Goal: Task Accomplishment & Management: Complete application form

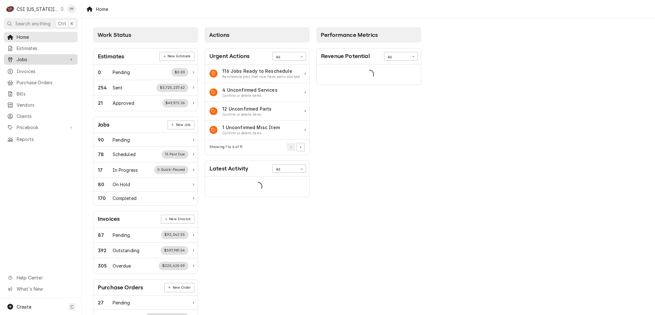
click at [35, 60] on span "Jobs" at bounding box center [41, 59] width 48 height 7
click at [35, 67] on span "Jobs" at bounding box center [46, 70] width 58 height 7
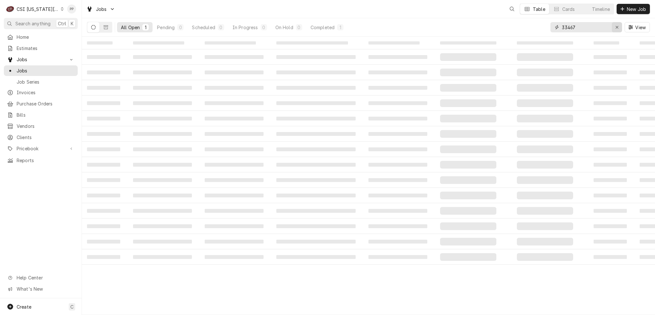
click at [617, 26] on icon "Erase input" at bounding box center [618, 27] width 4 height 4
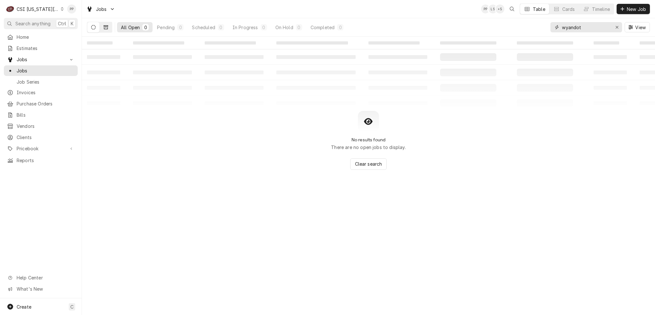
type input "wyandot"
click at [103, 26] on button "Dynamic Content Wrapper" at bounding box center [106, 27] width 12 height 10
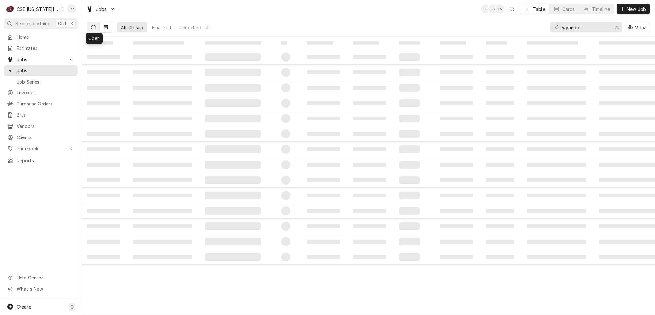
click at [91, 28] on icon "Dynamic Content Wrapper" at bounding box center [93, 27] width 4 height 4
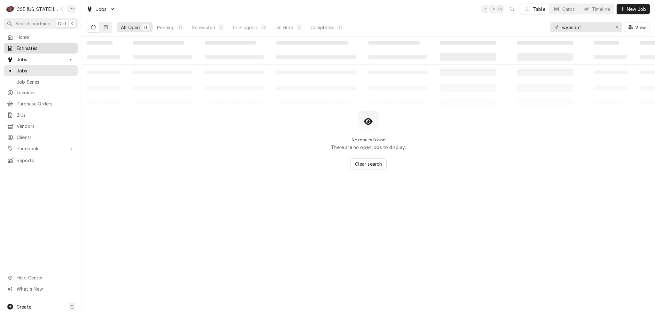
click at [41, 49] on span "Estimates" at bounding box center [46, 48] width 58 height 7
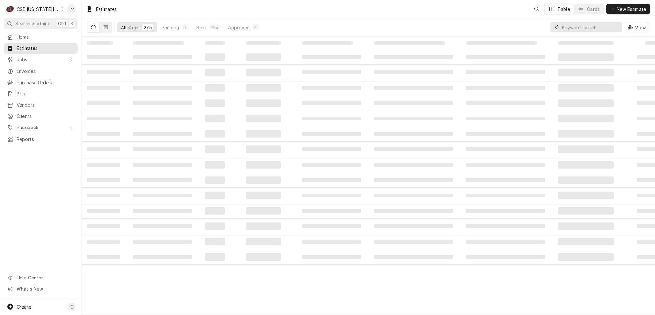
click at [585, 30] on input "Dynamic Content Wrapper" at bounding box center [590, 27] width 57 height 10
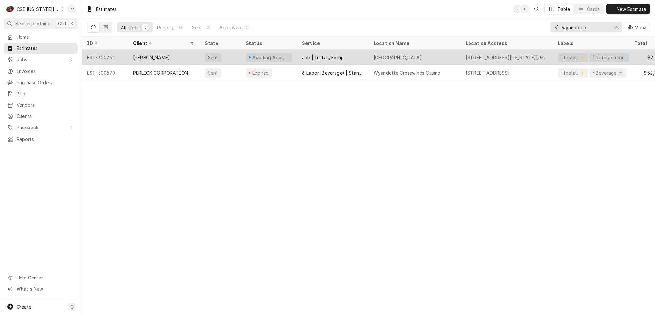
type input "wyandotte"
click at [176, 59] on div "[PERSON_NAME]" at bounding box center [164, 57] width 72 height 15
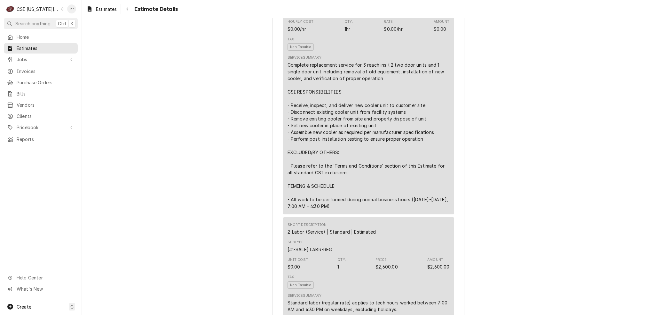
scroll to position [448, 0]
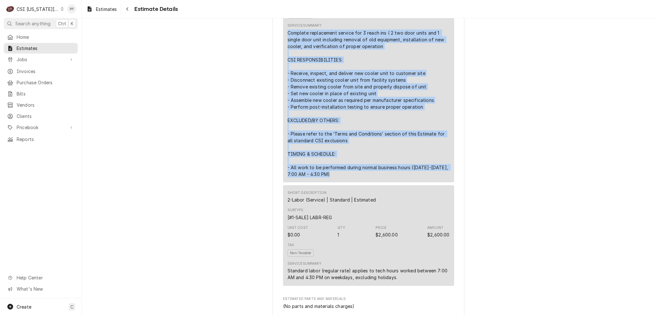
drag, startPoint x: 342, startPoint y: 188, endPoint x: 280, endPoint y: 44, distance: 157.1
click at [283, 44] on div "Short Description Scope | Cooler Replacement Subtype [#1-SALE] LABR-PROJ Hourly…" at bounding box center [368, 64] width 171 height 235
copy div "Complete replacement service for 3 reach ins ( 2 two door units and 1 single do…"
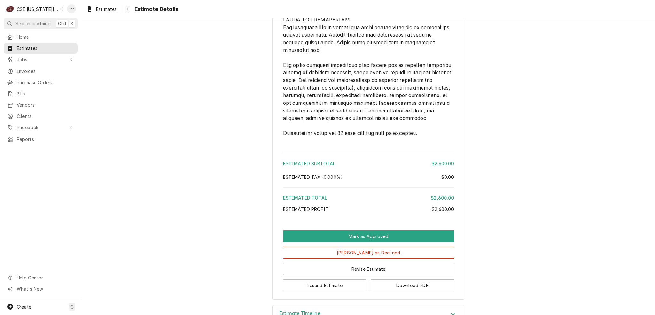
scroll to position [994, 0]
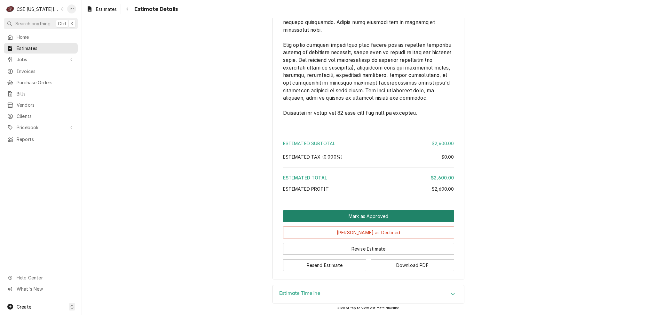
click at [360, 215] on button "Mark as Approved" at bounding box center [368, 216] width 171 height 12
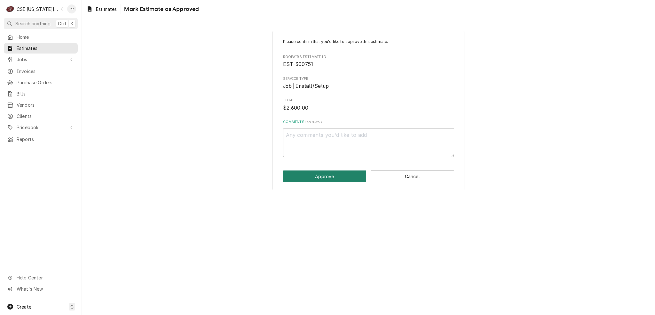
click at [318, 174] on button "Approve" at bounding box center [325, 176] width 84 height 12
type textarea "x"
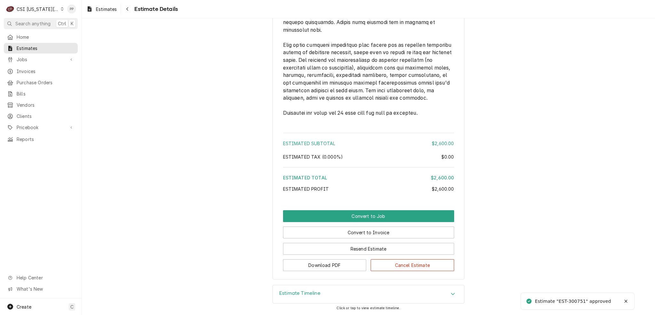
scroll to position [994, 0]
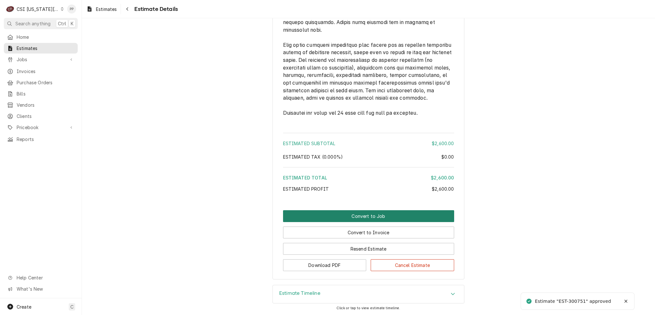
click at [383, 218] on button "Convert to Job" at bounding box center [368, 216] width 171 height 12
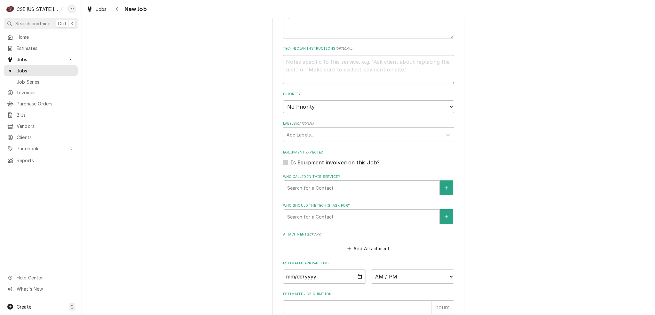
scroll to position [192, 0]
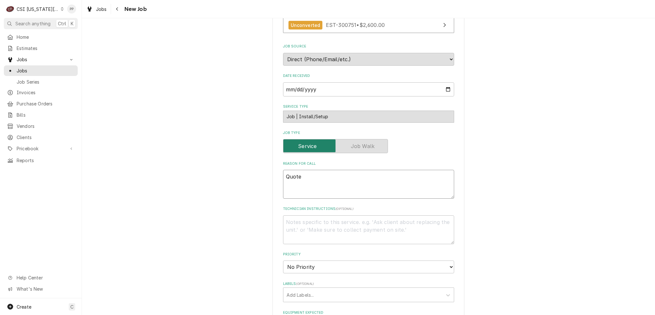
drag, startPoint x: 286, startPoint y: 171, endPoint x: 235, endPoint y: 173, distance: 50.6
click at [232, 172] on div "Please provide the following information to create a job: Client Details Client…" at bounding box center [368, 195] width 573 height 725
paste textarea "Complete replacement service for 3 reach ins ( 2 two door units and 1 single do…"
type textarea "x"
type textarea "Complete replacement service for 3 reach ins ( 2 two door units and 1 single do…"
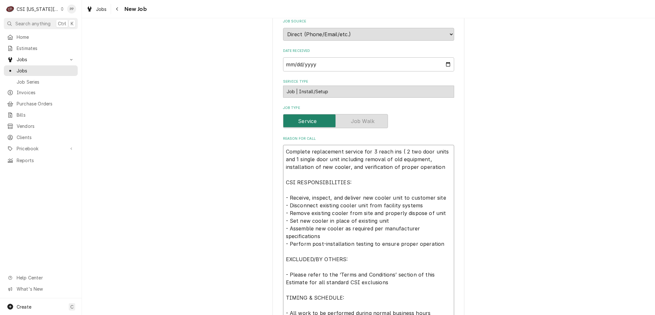
type textarea "x"
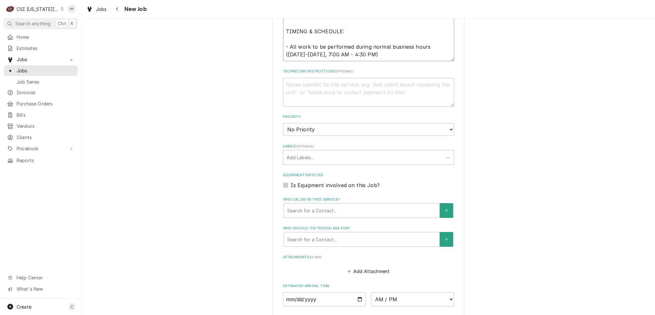
scroll to position [579, 0]
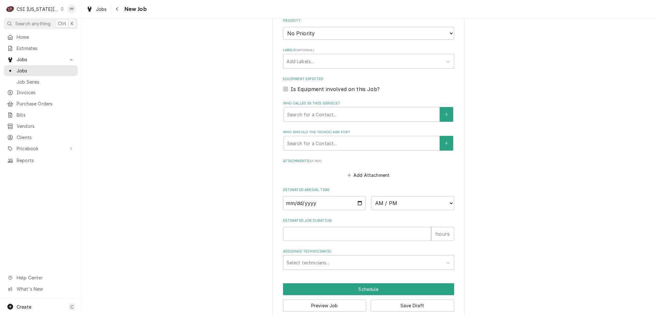
type textarea "Complete replacement service for 3 reach ins ( 2 two door units and 1 single do…"
click at [357, 196] on input "Date" at bounding box center [324, 203] width 83 height 14
type textarea "x"
type input "2025-10-20"
drag, startPoint x: 384, startPoint y: 182, endPoint x: 386, endPoint y: 192, distance: 9.9
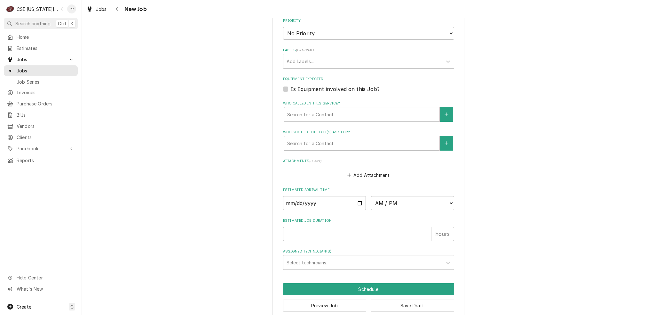
click at [384, 187] on label "Estimated Arrival Time" at bounding box center [368, 189] width 171 height 5
type textarea "x"
click at [386, 196] on select "AM / PM 6:00 AM 6:15 AM 6:30 AM 6:45 AM 7:00 AM 7:15 AM 7:30 AM 7:45 AM 8:00 AM…" at bounding box center [412, 203] width 83 height 14
select select "07:00:00"
click at [371, 196] on select "AM / PM 6:00 AM 6:15 AM 6:30 AM 6:45 AM 7:00 AM 7:15 AM 7:30 AM 7:45 AM 8:00 AM…" at bounding box center [412, 203] width 83 height 14
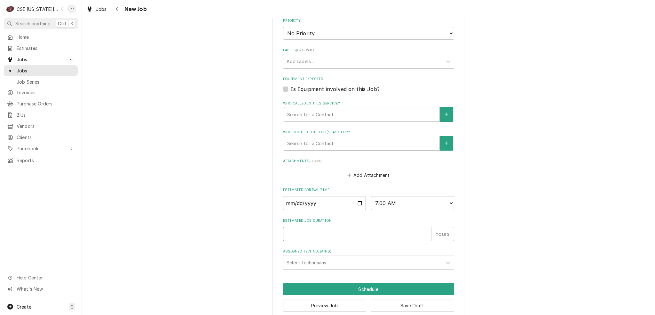
click at [321, 227] on input "Estimated Job Duration" at bounding box center [357, 234] width 148 height 14
type textarea "x"
type input "8"
type textarea "x"
type input "8"
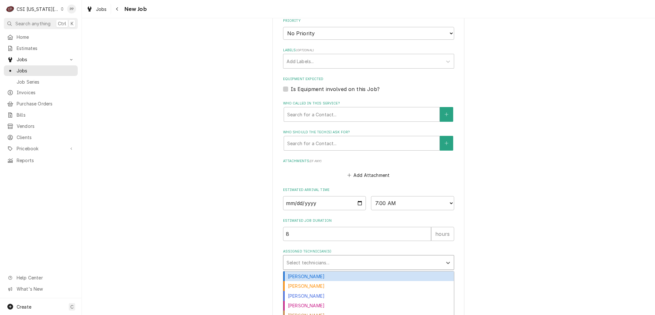
click at [302, 256] on div "Assigned Technician(s)" at bounding box center [363, 262] width 153 height 12
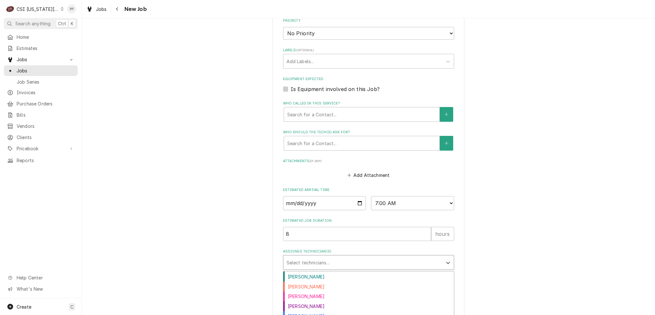
scroll to position [211, 0]
click at [331, 314] on div "Zach Masters" at bounding box center [368, 319] width 171 height 10
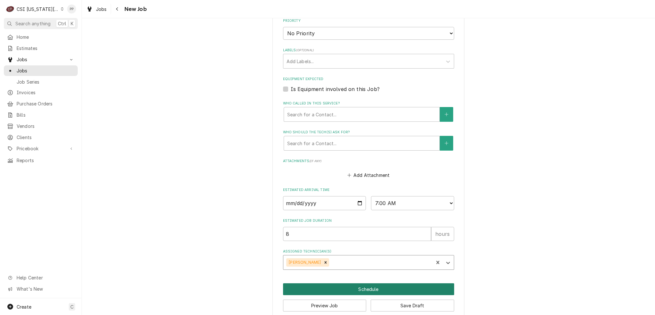
click at [342, 283] on button "Schedule" at bounding box center [368, 289] width 171 height 12
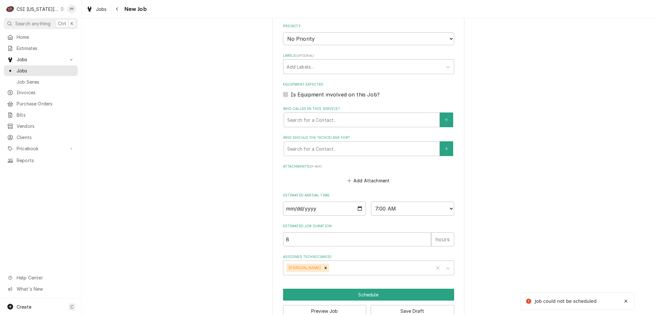
type textarea "x"
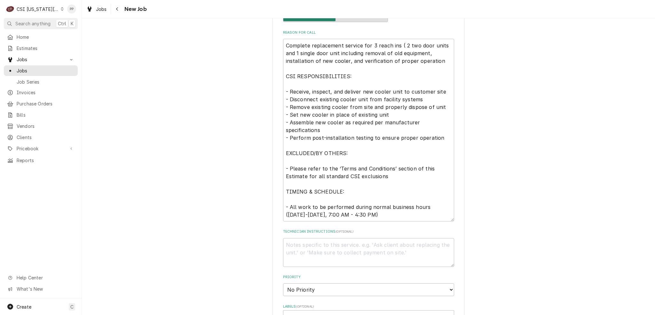
scroll to position [419, 0]
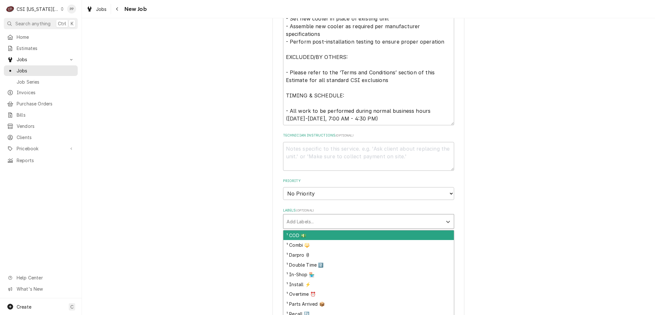
click at [322, 216] on div "Labels" at bounding box center [363, 221] width 153 height 12
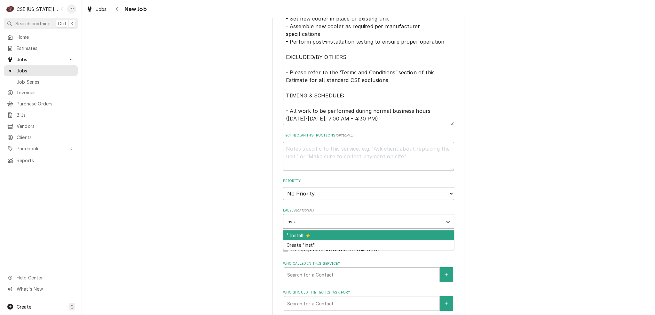
type input "install"
type textarea "x"
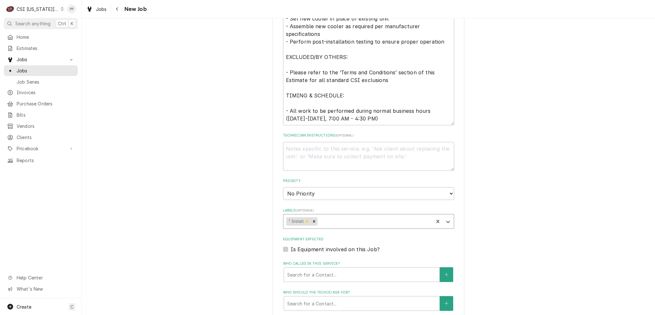
type textarea "x"
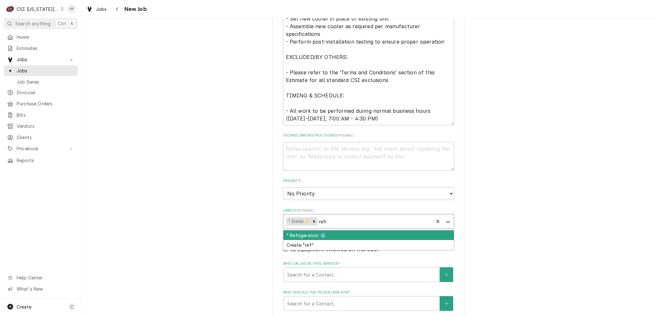
type input "refri"
type textarea "x"
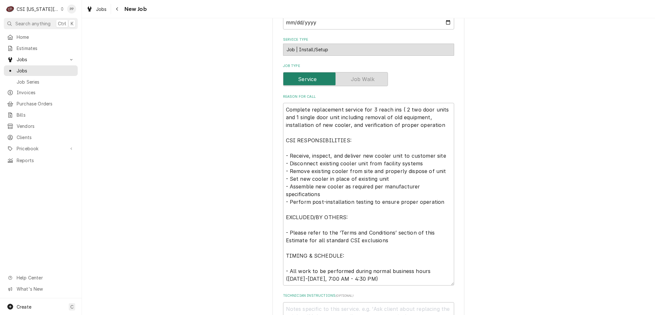
scroll to position [99, 0]
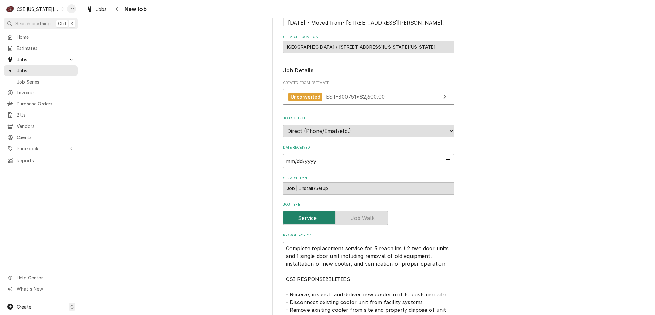
scroll to position [131, 0]
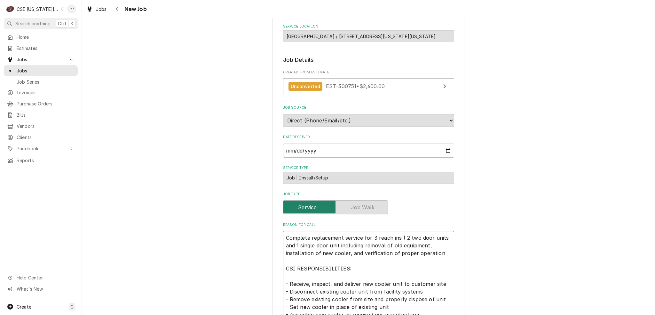
type textarea "x"
type textarea "Complete replacement service for 3 reach ins ( 2 two door units and 1 single do…"
type textarea "x"
type textarea "Complete replacement service for 3 reach ins ( 2 two door units and 1 single do…"
type textarea "x"
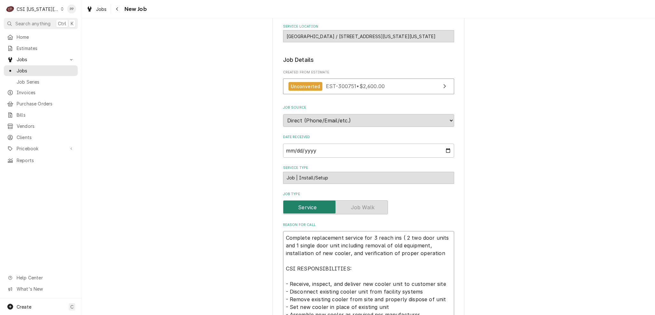
type textarea "7 Complete replacement service for 3 reach ins ( 2 two door units and 1 single …"
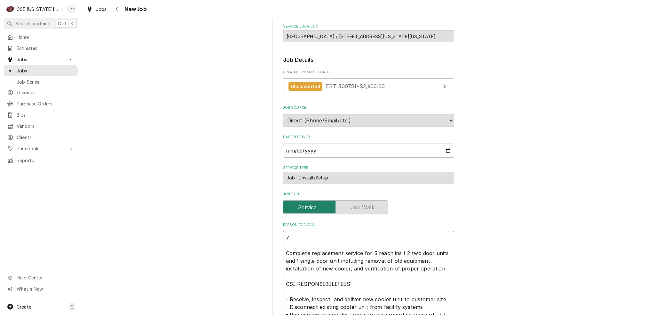
type textarea "x"
type textarea "70 Complete replacement service for 3 reach ins ( 2 two door units and 1 single…"
type textarea "x"
type textarea "700 Complete replacement service for 3 reach ins ( 2 two door units and 1 singl…"
type textarea "x"
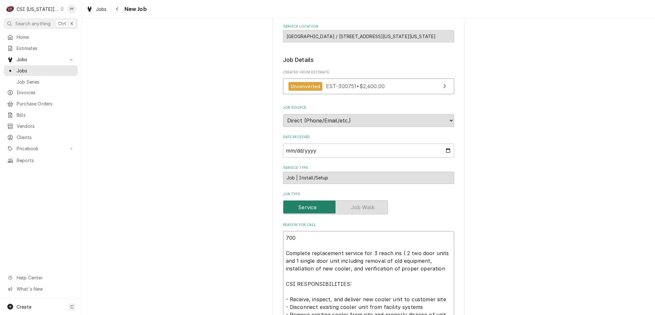
type textarea "7005 Complete replacement service for 3 reach ins ( 2 two door units and 1 sing…"
type textarea "x"
type textarea "70055 Complete replacement service for 3 reach ins ( 2 two door units and 1 sin…"
type textarea "x"
type textarea "700558 Complete replacement service for 3 reach ins ( 2 two door units and 1 si…"
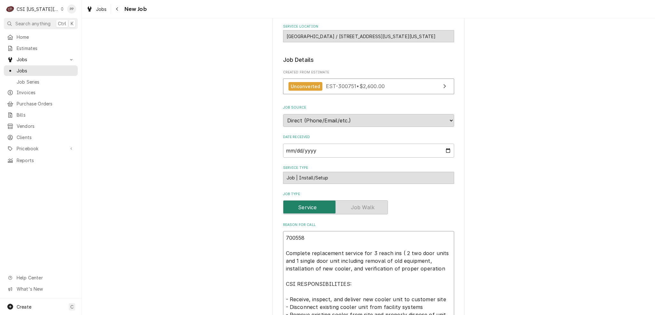
type textarea "x"
type textarea "7005580 Complete replacement service for 3 reach ins ( 2 two door units and 1 s…"
type textarea "x"
type textarea "70055806 Complete replacement service for 3 reach ins ( 2 two door units and 1 …"
type textarea "x"
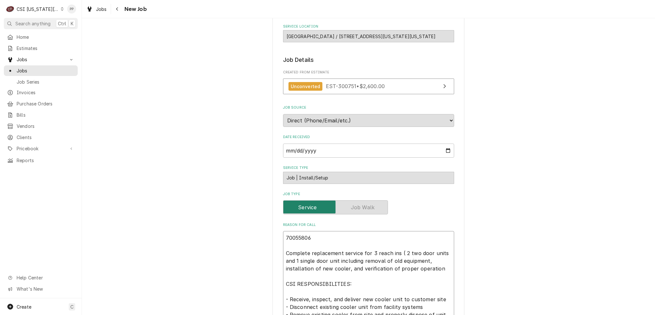
type textarea "700558060 Complete replacement service for 3 reach ins ( 2 two door units and 1…"
type textarea "x"
type textarea "7005580606 Complete replacement service for 3 reach ins ( 2 two door units and …"
type textarea "x"
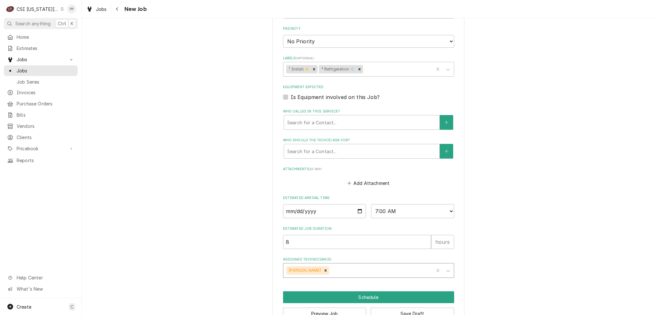
scroll to position [594, 0]
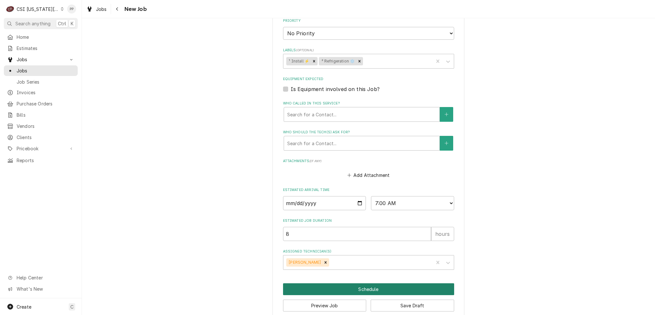
type textarea "7005580606 Complete replacement service for 3 reach ins ( 2 two door units and …"
click at [361, 283] on button "Schedule" at bounding box center [368, 289] width 171 height 12
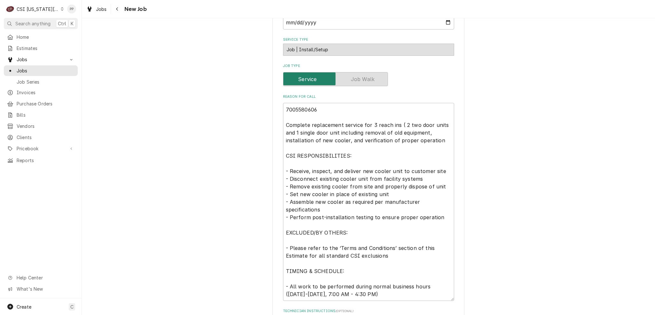
scroll to position [256, 0]
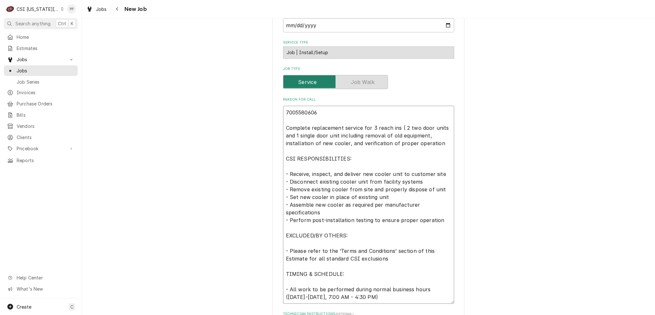
drag, startPoint x: 284, startPoint y: 103, endPoint x: 289, endPoint y: 106, distance: 5.6
click at [285, 106] on textarea "7005580606 Complete replacement service for 3 reach ins ( 2 two door units and …" at bounding box center [368, 205] width 171 height 198
type textarea "x"
type textarea "e7005580606 Complete replacement service for 3 reach ins ( 2 two door units and…"
type textarea "x"
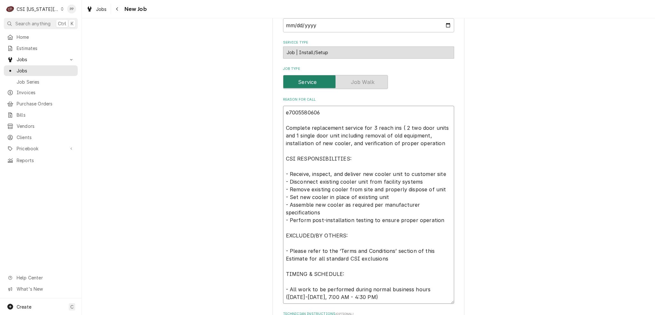
type textarea "ed7005580606 Complete replacement service for 3 reach ins ( 2 two door units an…"
type textarea "x"
type textarea "ed 7005580606 Complete replacement service for 3 reach ins ( 2 two door units a…"
type textarea "x"
type textarea "ed d7005580606 Complete replacement service for 3 reach ins ( 2 two door units …"
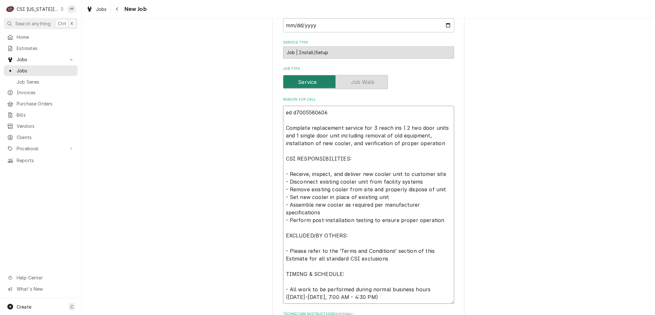
type textarea "x"
type textarea "ed do7005580606 Complete replacement service for 3 reach ins ( 2 two door units…"
type textarea "x"
type textarea "ed don7005580606 Complete replacement service for 3 reach ins ( 2 two door unit…"
type textarea "x"
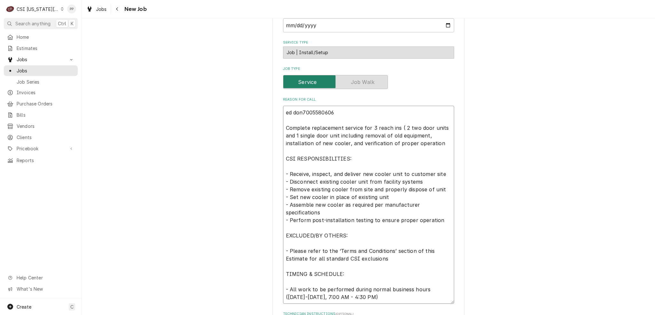
type textarea "ed don 7005580606 Complete replacement service for 3 reach ins ( 2 two door uni…"
type textarea "x"
type textarea "ed don P7005580606 Complete replacement service for 3 reach ins ( 2 two door un…"
type textarea "x"
type textarea "ed don PO7005580606 Complete replacement service for 3 reach ins ( 2 two door u…"
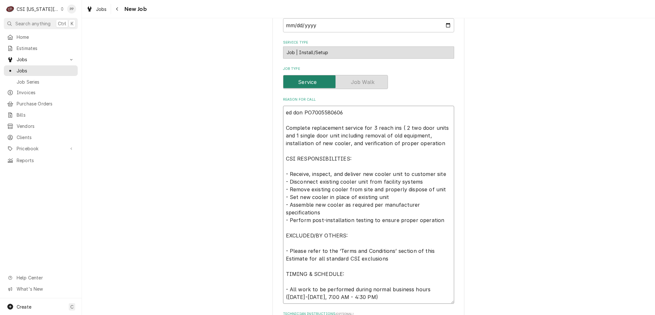
type textarea "x"
type textarea "ed don PO 7005580606 Complete replacement service for 3 reach ins ( 2 two door …"
drag, startPoint x: 285, startPoint y: 105, endPoint x: 290, endPoint y: 106, distance: 4.4
click at [285, 106] on textarea "ed don PO 7005580606 Complete replacement service for 3 reach ins ( 2 two door …" at bounding box center [368, 205] width 171 height 198
type textarea "x"
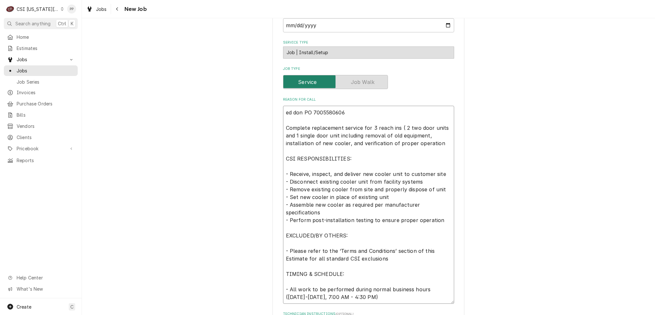
type textarea "d don PO 7005580606 Complete replacement service for 3 reach ins ( 2 two door u…"
type textarea "x"
type textarea "Ed don PO 7005580606 Complete replacement service for 3 reach ins ( 2 two door …"
click at [374, 106] on textarea "Ed don PO 7005580606 Complete replacement service for 3 reach ins ( 2 two door …" at bounding box center [368, 205] width 171 height 198
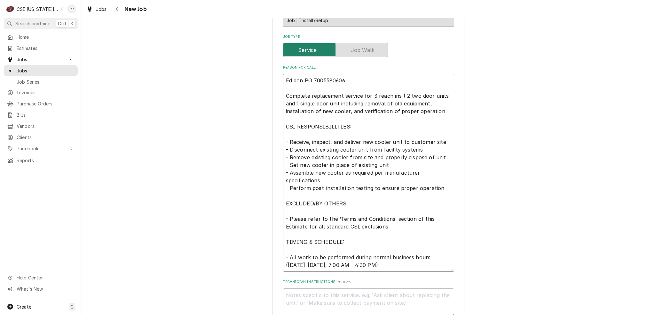
scroll to position [288, 0]
type textarea "x"
type textarea "Ed don PO 7005580606 Complete replacement service for 3 reach ins ( 2 two door …"
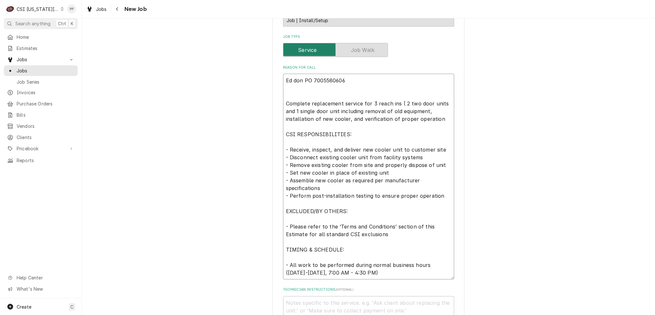
type textarea "x"
type textarea "Ed don PO 7005580606 Complete replacement service for 3 reach ins ( 2 two door …"
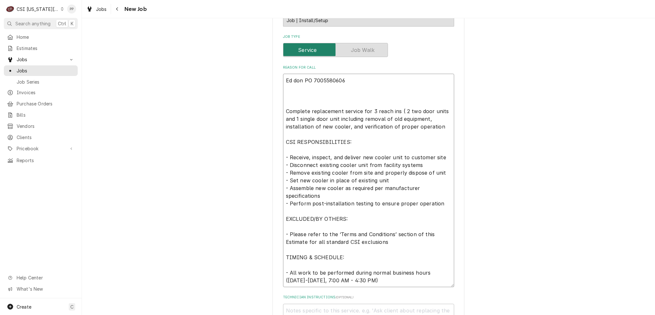
type textarea "x"
type textarea "Ed don PO 7005580606 P Complete replacement service for 3 reach ins ( 2 two doo…"
type textarea "x"
type textarea "Ed don PO 7005580606 Ph Complete replacement service for 3 reach ins ( 2 two do…"
type textarea "x"
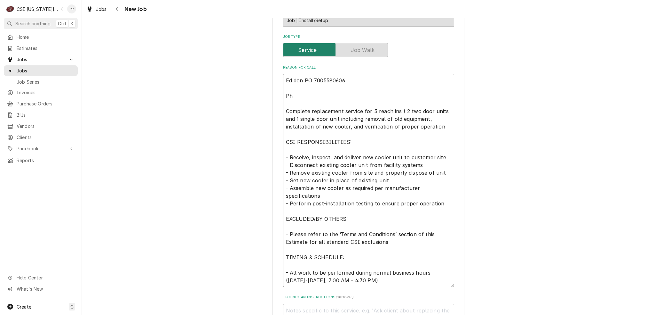
type textarea "Ed don PO 7005580606 Phi Complete replacement service for 3 reach ins ( 2 two d…"
type textarea "x"
type textarea "Ed don PO 7005580606 Phil Complete replacement service for 3 reach ins ( 2 two …"
type textarea "x"
type textarea "Ed don PO 7005580606 Phil T Complete replacement service for 3 reach ins ( 2 tw…"
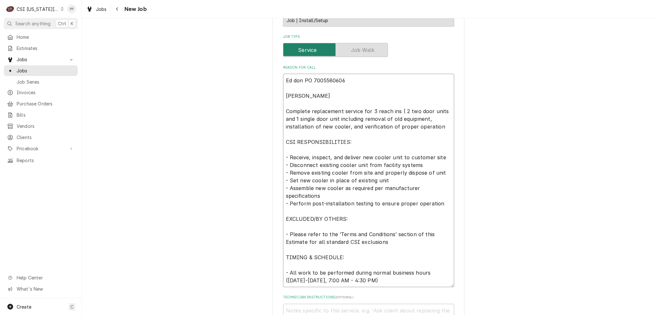
type textarea "x"
type textarea "Ed don PO 7005580606 Phil Th Complete replacement service for 3 reach ins ( 2 t…"
type textarea "x"
type textarea "Ed don PO 7005580606 Phil Tho Complete replacement service for 3 reach ins ( 2 …"
type textarea "x"
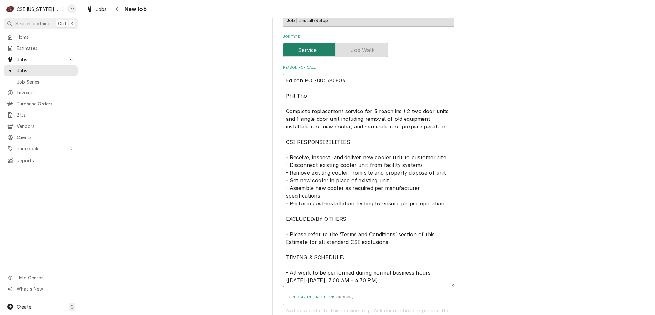
type textarea "Ed don PO 7005580606 Phil Thom Complete replacement service for 3 reach ins ( 2…"
type textarea "x"
type textarea "Ed don PO 7005580606 Phil Thomp Complete replacement service for 3 reach ins ( …"
type textarea "x"
type textarea "Ed don PO 7005580606 Phil Thomps Complete replacement service for 3 reach ins (…"
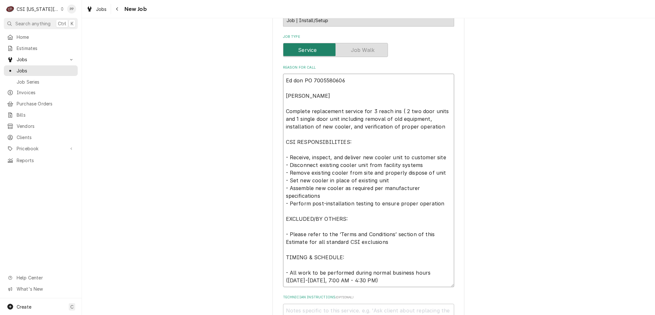
type textarea "x"
type textarea "Ed don PO 7005580606 Phil Thompso Complete replacement service for 3 reach ins …"
type textarea "x"
type textarea "Ed don PO 7005580606 Phil Thompson Complete replacement service for 3 reach ins…"
type textarea "x"
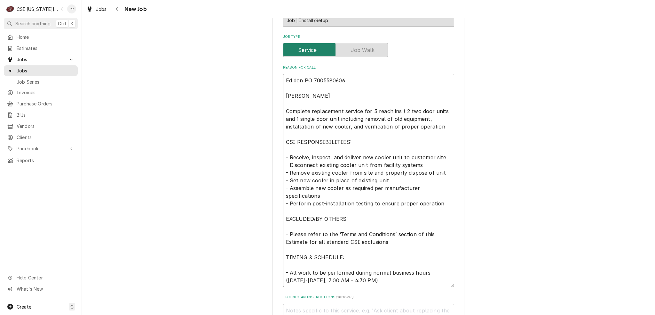
type textarea "Ed don PO 7005580606 Phil Thompson Complete replacement service for 3 reach ins…"
type textarea "x"
type textarea "Ed don PO 7005580606 Phil Thompso Complete replacement service for 3 reach ins …"
type textarea "x"
type textarea "Ed don PO 7005580606 Phil Thomps Complete replacement service for 3 reach ins (…"
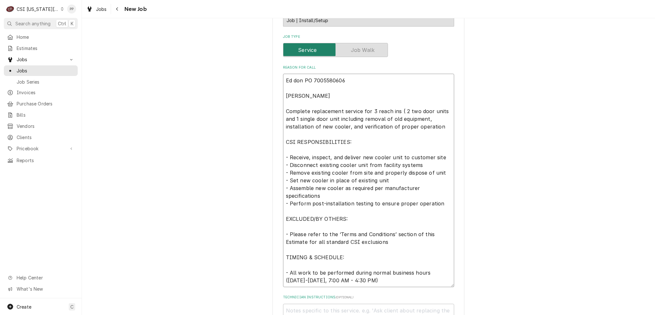
type textarea "x"
type textarea "Ed don PO 7005580606 Phil Thomp Complete replacement service for 3 reach ins ( …"
type textarea "x"
type textarea "Ed don PO 7005580606 Phil Thom Complete replacement service for 3 reach ins ( 2…"
type textarea "x"
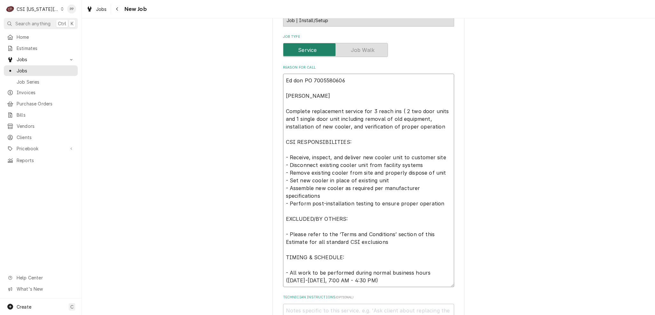
type textarea "Ed don PO 7005580606 Phil Tho Complete replacement service for 3 reach ins ( 2 …"
type textarea "x"
type textarea "Ed don PO 7005580606 Phil Th Complete replacement service for 3 reach ins ( 2 t…"
type textarea "x"
type textarea "Ed don PO 7005580606 Phil T Complete replacement service for 3 reach ins ( 2 tw…"
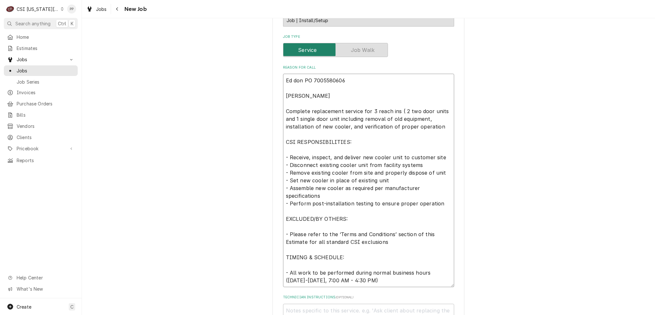
type textarea "x"
type textarea "Ed don PO 7005580606 Phil Complete replacement service for 3 reach ins ( 2 two …"
type textarea "x"
type textarea "Ed don PO 7005580606 Phil Complete replacement service for 3 reach ins ( 2 two …"
type textarea "x"
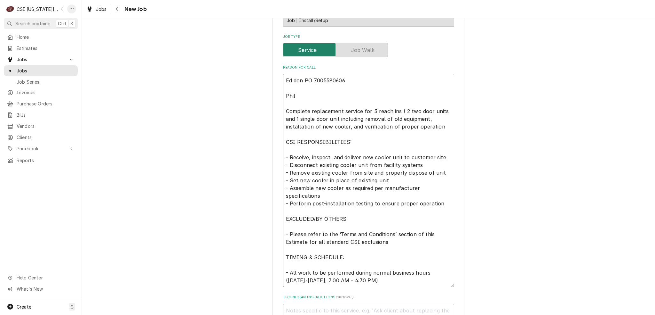
type textarea "Ed don PO 7005580606 Phi Complete replacement service for 3 reach ins ( 2 two d…"
type textarea "x"
type textarea "Ed don PO 7005580606 P Complete replacement service for 3 reach ins ( 2 two doo…"
type textarea "x"
type textarea "Ed don PO 7005580606 Pa Complete replacement service for 3 reach ins ( 2 two do…"
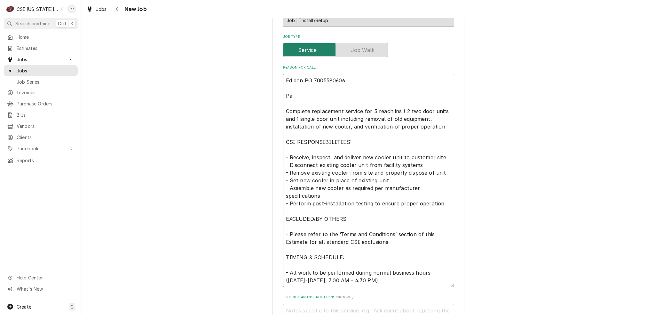
type textarea "x"
type textarea "Ed don PO 7005580606 Pat Complete replacement service for 3 reach ins ( 2 two d…"
type textarea "x"
type textarea "Ed don PO 7005580606 Patr Complete replacement service for 3 reach ins ( 2 two …"
type textarea "x"
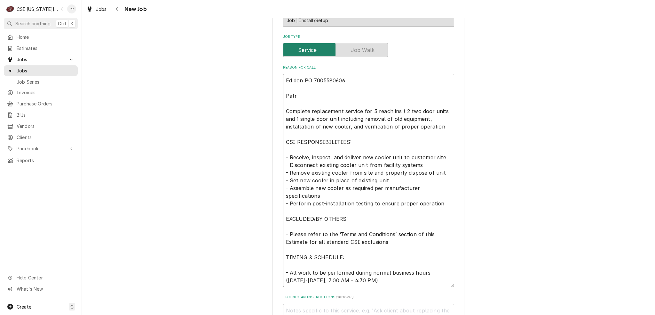
type textarea "Ed don PO 7005580606 Patru Complete replacement service for 3 reach ins ( 2 two…"
type textarea "x"
type textarea "Ed don PO 7005580606 Patruc Complete replacement service for 3 reach ins ( 2 tw…"
type textarea "x"
type textarea "Ed don PO 7005580606 Patrucj Complete replacement service for 3 reach ins ( 2 t…"
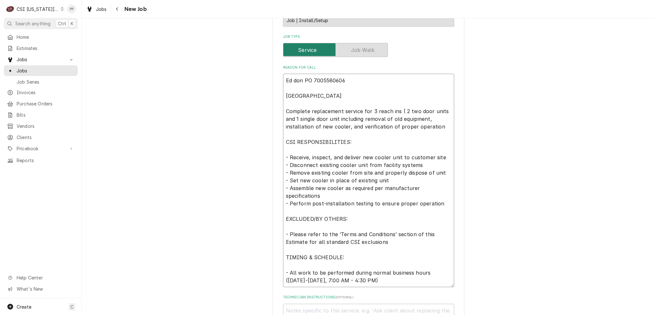
type textarea "x"
type textarea "Ed don PO 7005580606 Patruc Complete replacement service for 3 reach ins ( 2 tw…"
type textarea "x"
type textarea "Ed don PO 7005580606 Patru Complete replacement service for 3 reach ins ( 2 two…"
type textarea "x"
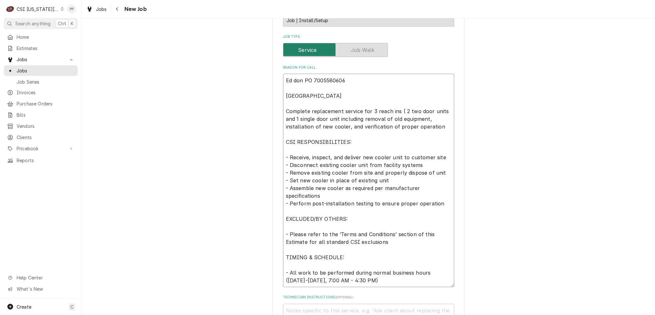
type textarea "Ed don PO 7005580606 Patr Complete replacement service for 3 reach ins ( 2 two …"
type textarea "x"
type textarea "Ed don PO 7005580606 Patri Complete replacement service for 3 reach ins ( 2 two…"
type textarea "x"
type textarea "Ed don PO 7005580606 Patric Complete replacement service for 3 reach ins ( 2 tw…"
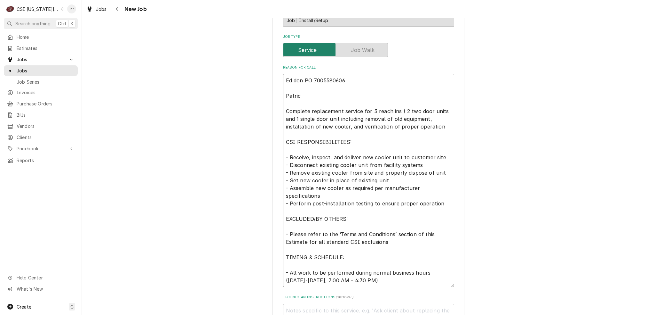
type textarea "x"
type textarea "Ed don PO 7005580606 Patrick Complete replacement service for 3 reach ins ( 2 t…"
type textarea "x"
type textarea "Ed don PO 7005580606 Patrick Complete replacement service for 3 reach ins ( 2 t…"
type textarea "x"
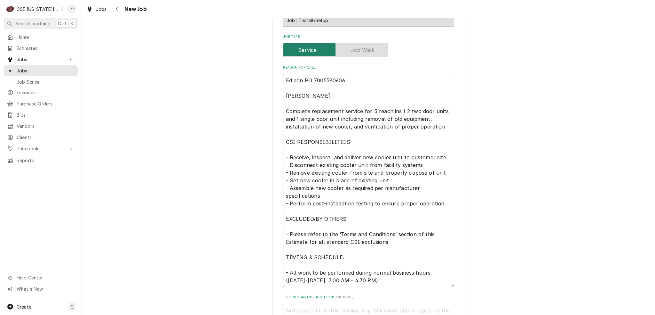
type textarea "Ed don PO 7005580606 Patrick T Complete replacement service for 3 reach ins ( 2…"
type textarea "x"
type textarea "Ed don PO 7005580606 Patrick Th Complete replacement service for 3 reach ins ( …"
type textarea "x"
type textarea "Ed don PO 7005580606 Patrick Tho Complete replacement service for 3 reach ins (…"
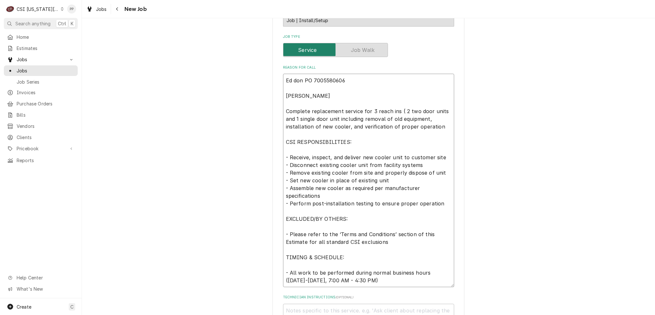
type textarea "x"
type textarea "Ed don PO 7005580606 Patrick Thom Complete replacement service for 3 reach ins …"
type textarea "x"
type textarea "Ed don PO 7005580606 Patrick Thomp Complete replacement service for 3 reach ins…"
type textarea "x"
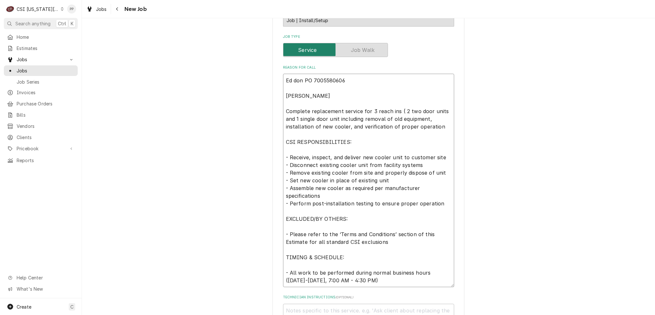
type textarea "Ed don PO 7005580606 Patrick Thomps Complete replacement service for 3 reach in…"
type textarea "x"
type textarea "Ed don PO 7005580606 Patrick Thompso Complete replacement service for 3 reach i…"
type textarea "x"
type textarea "Ed don PO 7005580606 Patrick Thompson Complete replacement service for 3 reach …"
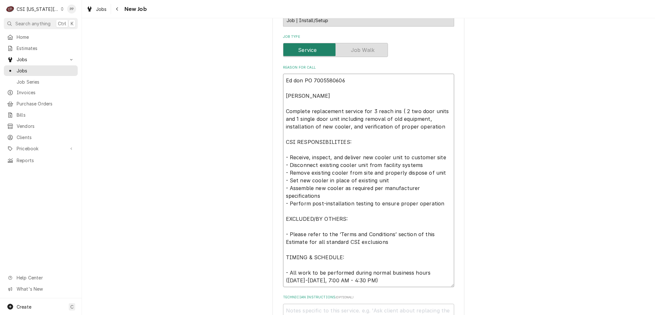
type textarea "x"
type textarea "Ed don PO 7005580606 Patrick Thompson Complete replacement service for 3 reach …"
type textarea "x"
type textarea "Ed don PO 7005580606 Patrick Thompson 9 Complete replacement service for 3 reac…"
type textarea "x"
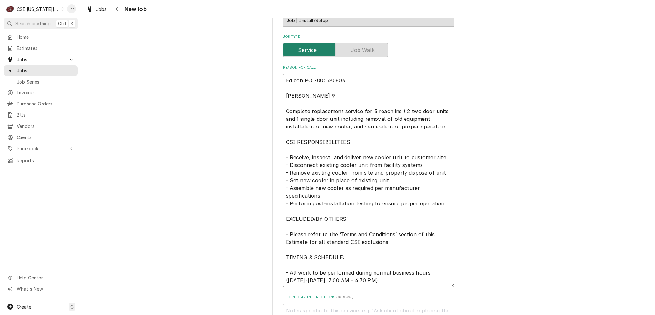
type textarea "Ed don PO 7005580606 Patrick Thompson 91 Complete replacement service for 3 rea…"
type textarea "x"
type textarea "Ed don PO 7005580606 Patrick Thompson 913 Complete replacement service for 3 re…"
type textarea "x"
type textarea "Ed don PO 7005580606 Patrick Thompson 913- Complete replacement service for 3 r…"
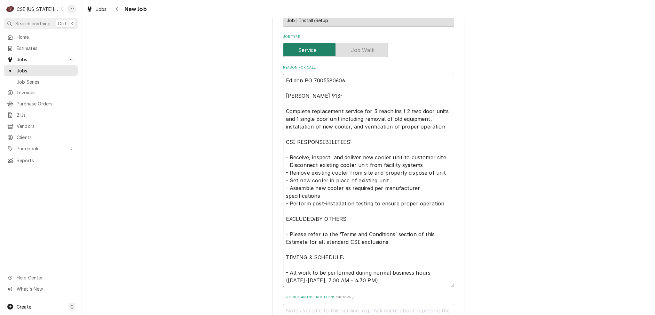
type textarea "x"
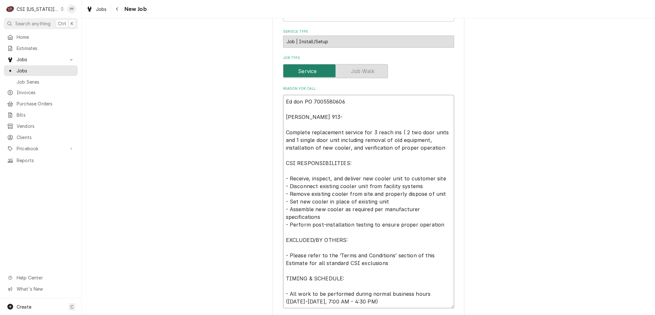
scroll to position [256, 0]
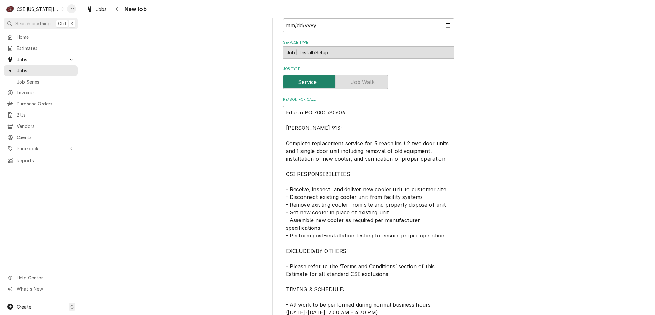
drag, startPoint x: 282, startPoint y: 101, endPoint x: 354, endPoint y: 108, distance: 73.2
click at [354, 108] on textarea "Ed don PO 7005580606 Patrick Thompson 913- Complete replacement service for 3 r…" at bounding box center [368, 212] width 171 height 213
click at [348, 122] on textarea "Ed don PO 7005580606 Patrick Thompson 913- Complete replacement service for 3 r…" at bounding box center [368, 212] width 171 height 213
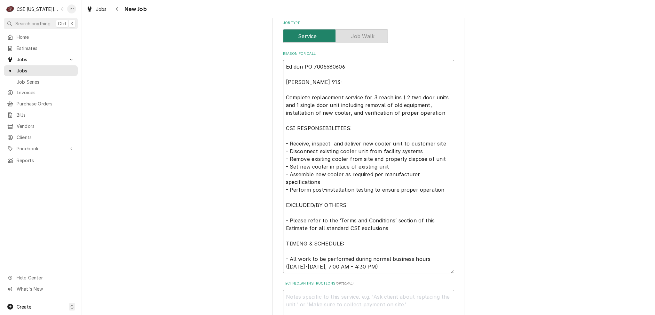
scroll to position [288, 0]
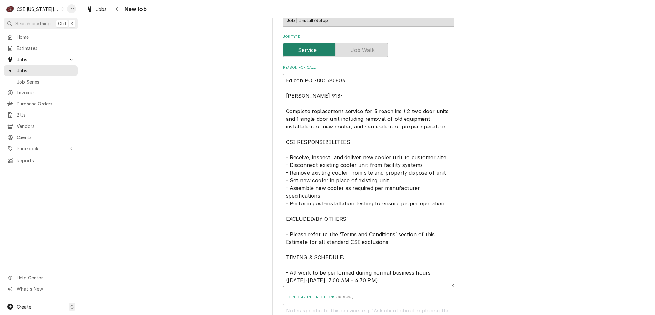
click at [356, 131] on textarea "Ed don PO 7005580606 Patrick Thompson 913- Complete replacement service for 3 r…" at bounding box center [368, 180] width 171 height 213
click at [442, 119] on textarea "Ed don PO 7005580606 Patrick Thompson 913- Complete replacement service for 3 r…" at bounding box center [368, 180] width 171 height 213
click at [433, 111] on textarea "Ed don PO 7005580606 Patrick Thompson 913- Complete replacement service for 3 r…" at bounding box center [368, 180] width 171 height 213
click at [447, 101] on textarea "Ed don PO 7005580606 Patrick Thompson 913- Complete replacement service for 3 r…" at bounding box center [368, 180] width 171 height 213
click at [444, 106] on textarea "Ed don PO 7005580606 Patrick Thompson 913- Complete replacement service for 3 r…" at bounding box center [368, 180] width 171 height 213
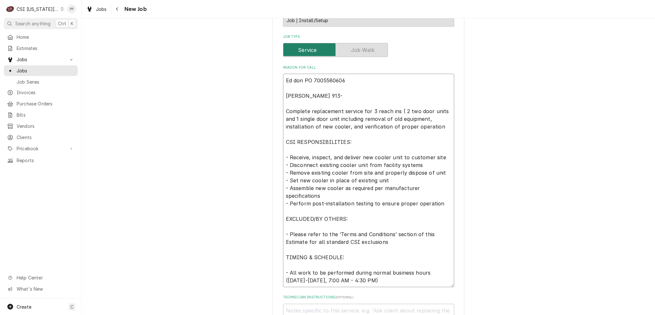
click at [444, 115] on textarea "Ed don PO 7005580606 Patrick Thompson 913- Complete replacement service for 3 r…" at bounding box center [368, 180] width 171 height 213
click at [447, 109] on textarea "Ed don PO 7005580606 Patrick Thompson 913- Complete replacement service for 3 r…" at bounding box center [368, 180] width 171 height 213
click at [447, 103] on textarea "Ed don PO 7005580606 Patrick Thompson 913- Complete replacement service for 3 r…" at bounding box center [368, 180] width 171 height 213
click at [445, 115] on textarea "Ed don PO 7005580606 Patrick Thompson 913- Complete replacement service for 3 r…" at bounding box center [368, 180] width 171 height 213
click at [444, 119] on textarea "Ed don PO 7005580606 Patrick Thompson 913- Complete replacement service for 3 r…" at bounding box center [368, 180] width 171 height 213
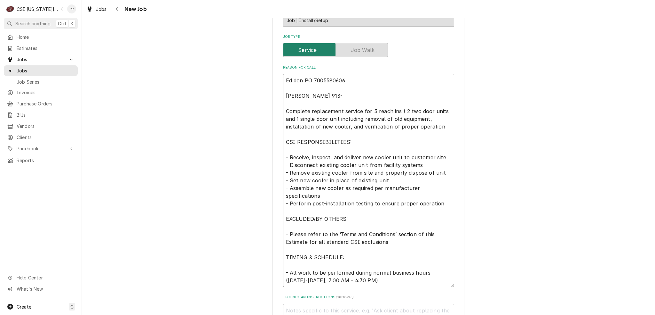
click at [440, 106] on textarea "Ed don PO 7005580606 Patrick Thompson 913- Complete replacement service for 3 r…" at bounding box center [368, 180] width 171 height 213
click at [445, 102] on textarea "Ed don PO 7005580606 Patrick Thompson 913- Complete replacement service for 3 r…" at bounding box center [368, 180] width 171 height 213
click at [442, 109] on textarea "Ed don PO 7005580606 Patrick Thompson 913- Complete replacement service for 3 r…" at bounding box center [368, 180] width 171 height 213
click at [442, 112] on textarea "Ed don PO 7005580606 Patrick Thompson 913- Complete replacement service for 3 r…" at bounding box center [368, 180] width 171 height 213
click at [443, 116] on textarea "Ed don PO 7005580606 Patrick Thompson 913- Complete replacement service for 3 r…" at bounding box center [368, 180] width 171 height 213
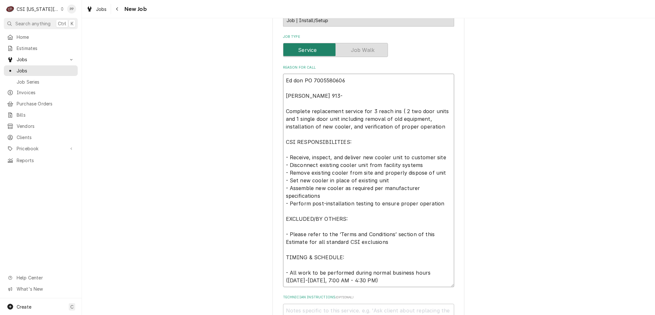
click at [438, 109] on textarea "Ed don PO 7005580606 Patrick Thompson 913- Complete replacement service for 3 r…" at bounding box center [368, 180] width 171 height 213
click at [447, 100] on textarea "Ed don PO 7005580606 Patrick Thompson 913- Complete replacement service for 3 r…" at bounding box center [368, 180] width 171 height 213
click at [444, 109] on textarea "Ed don PO 7005580606 Patrick Thompson 913- Complete replacement service for 3 r…" at bounding box center [368, 180] width 171 height 213
click at [445, 108] on textarea "Ed don PO 7005580606 Patrick Thompson 913- Complete replacement service for 3 r…" at bounding box center [368, 180] width 171 height 213
click at [380, 88] on textarea "Ed don PO 7005580606 Patrick Thompson 913- Complete replacement service for 3 r…" at bounding box center [368, 180] width 171 height 213
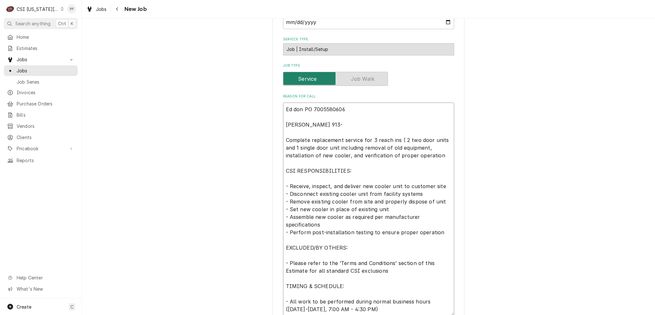
scroll to position [258, 0]
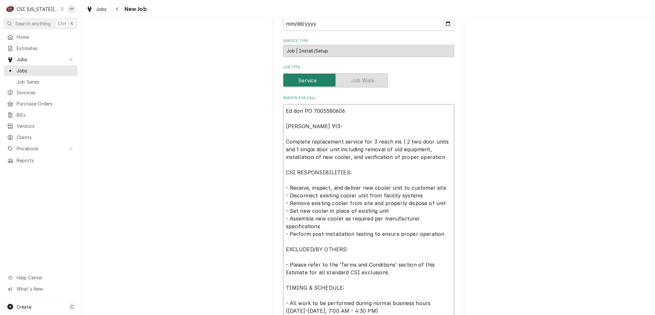
type textarea "Ed don PO 7005580606 Patrick Thompson 913- Complete replacement service for 3 r…"
click at [357, 123] on textarea "Ed don PO 7005580606 Patrick Thompson 913- Complete replacement service for 3 r…" at bounding box center [368, 210] width 171 height 213
click at [353, 119] on textarea "Ed don PO 7005580606 Patrick Thompson 913- Complete replacement service for 3 r…" at bounding box center [368, 210] width 171 height 213
type textarea "x"
type textarea "Ed don PO 7005580606 Patrick Thompson 913-2 Complete replacement service for 3 …"
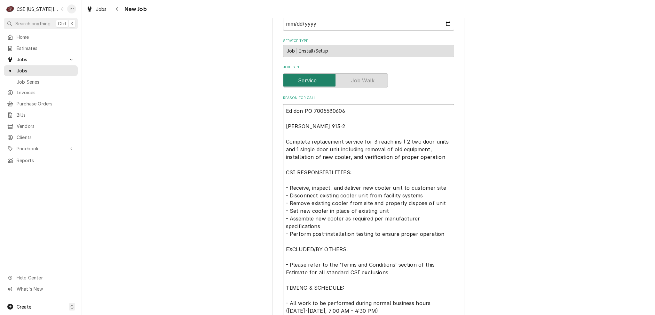
type textarea "x"
type textarea "Ed don PO 7005580606 Patrick Thompson 913-20 Complete replacement service for 3…"
type textarea "x"
type textarea "Ed don PO 7005580606 Patrick Thompson 913-208 Complete replacement service for …"
type textarea "x"
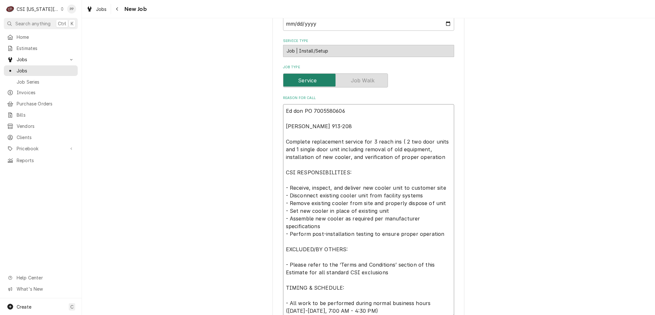
type textarea "Ed don PO 7005580606 Patrick Thompson 913-208- Complete replacement service for…"
type textarea "x"
type textarea "Ed don PO 7005580606 Patrick Thompson 913-208-5 Complete replacement service fo…"
type textarea "x"
type textarea "Ed don PO 7005580606 Patrick Thompson 913-208-56 Complete replacement service f…"
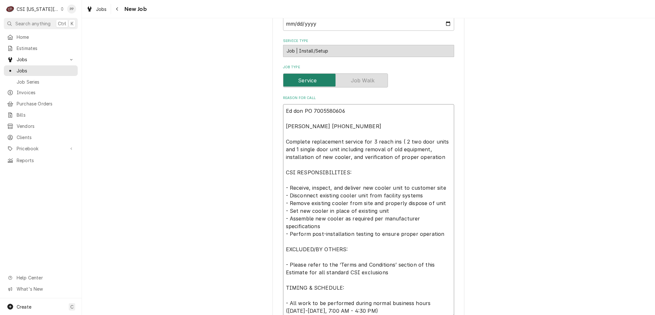
type textarea "x"
type textarea "Ed don PO 7005580606 Patrick Thompson 913-208-562 Complete replacement service …"
type textarea "x"
type textarea "Ed don PO 7005580606 Patrick Thompson 913-208-5627 Complete replacement service…"
type textarea "x"
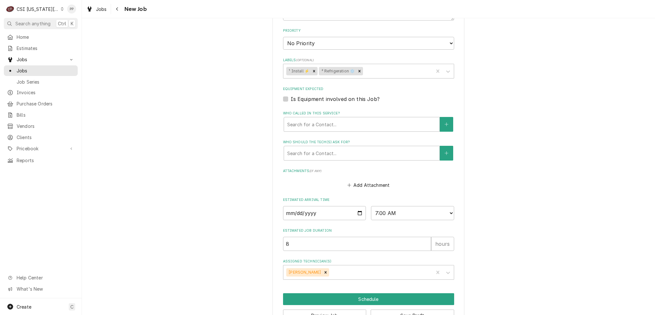
scroll to position [609, 0]
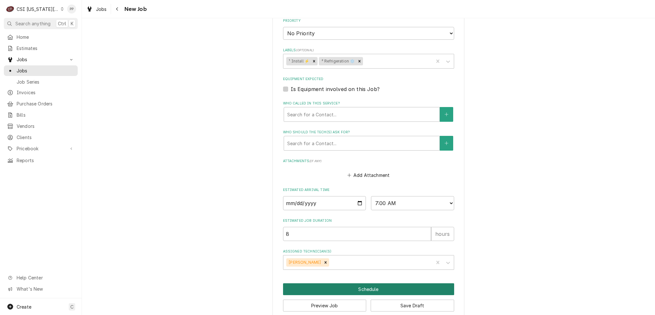
type textarea "Ed don PO 7005580606 Patrick Thompson 913-208-5627 Complete replacement service…"
click at [343, 284] on button "Schedule" at bounding box center [368, 289] width 171 height 12
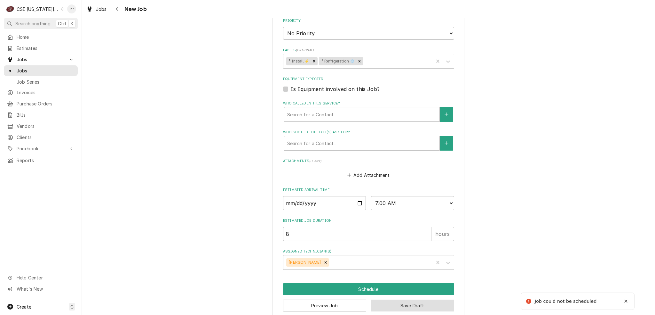
click at [393, 299] on button "Save Draft" at bounding box center [413, 305] width 84 height 12
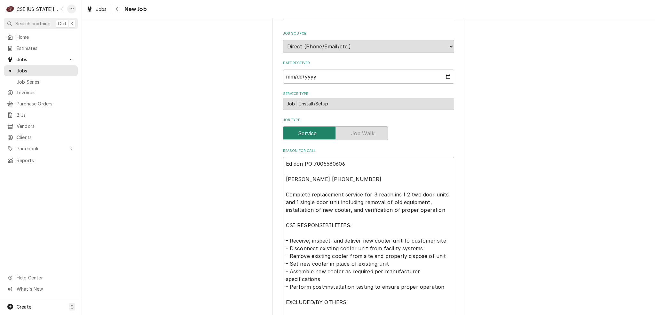
scroll to position [194, 0]
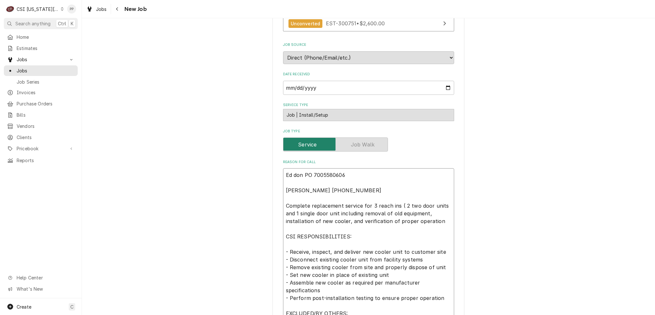
drag, startPoint x: 344, startPoint y: 182, endPoint x: 267, endPoint y: 156, distance: 81.1
click at [267, 156] on div "Please provide the following information to create a job: Client Details Client…" at bounding box center [368, 285] width 573 height 909
type textarea "x"
type textarea "Complete replacement service for 3 reach ins ( 2 two door units and 1 single do…"
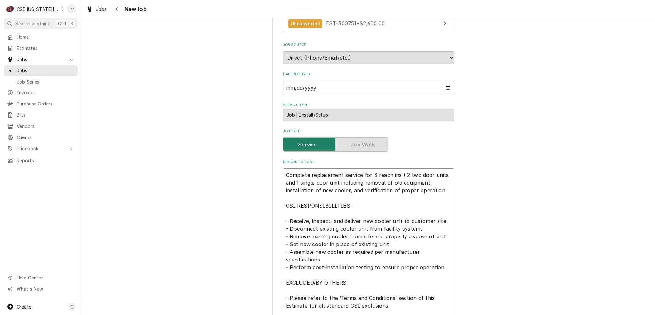
type textarea "x"
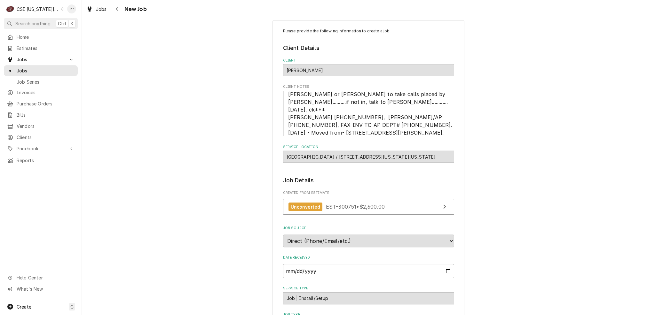
scroll to position [0, 0]
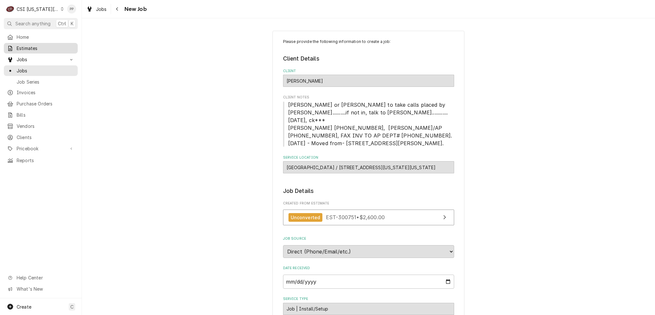
type textarea "Complete replacement service for 3 reach ins ( 2 two door units and 1 single do…"
click at [41, 49] on span "Estimates" at bounding box center [46, 48] width 58 height 7
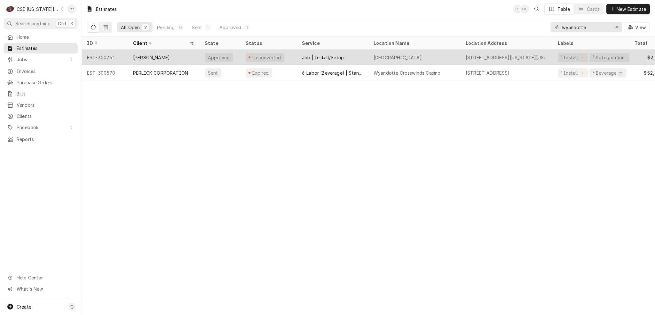
click at [149, 55] on div "[PERSON_NAME]" at bounding box center [151, 57] width 37 height 7
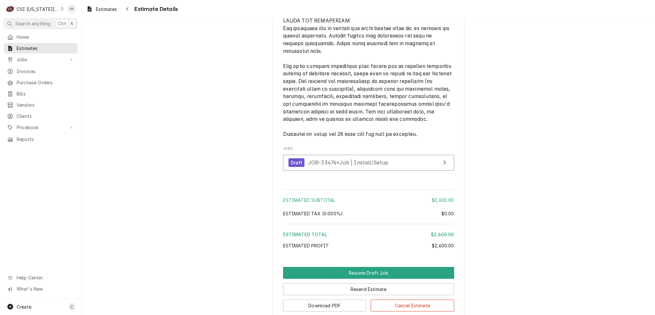
scroll to position [1014, 0]
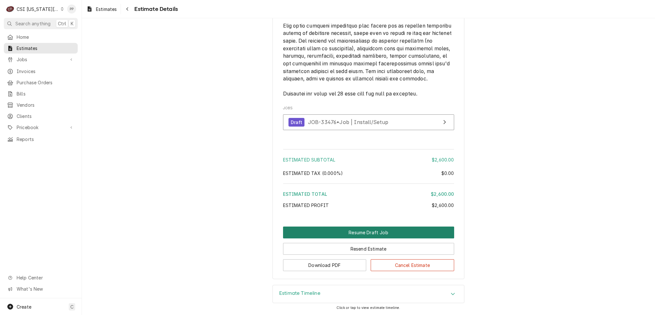
click at [355, 232] on button "Resume Draft Job" at bounding box center [368, 232] width 171 height 12
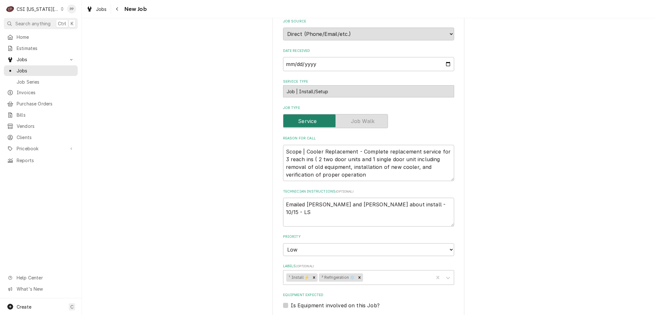
scroll to position [192, 0]
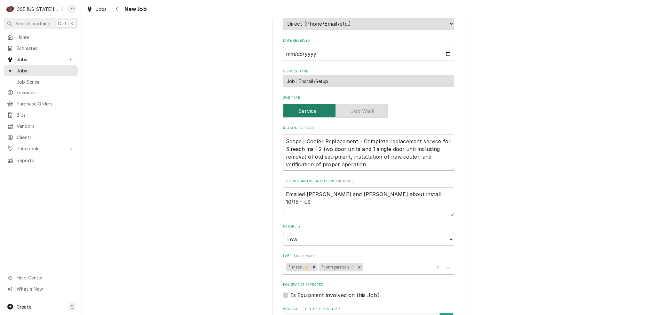
click at [284, 134] on textarea "Scope | Cooler Replacement - Complete replacement service for 3 reach ins ( 2 t…" at bounding box center [368, 152] width 171 height 36
type textarea "x"
type textarea "Scope | Cooler Replacement - Complete replacement service for 3 reach ins ( 2 t…"
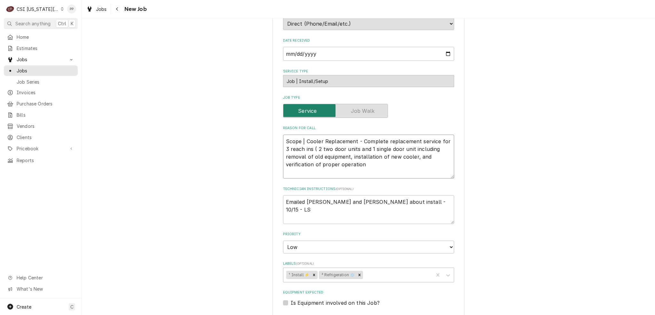
type textarea "x"
type textarea "Scope | Cooler Replacement - Complete replacement service for 3 reach ins ( 2 t…"
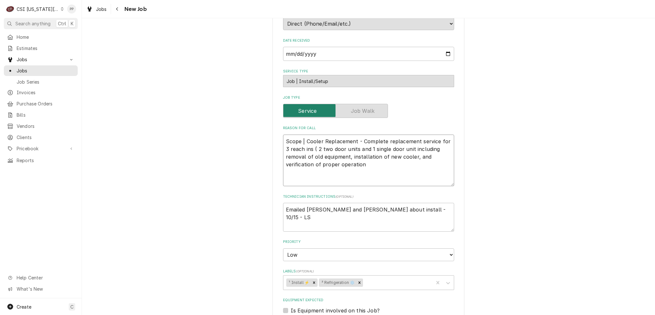
click at [319, 135] on textarea "Scope | Cooler Replacement - Complete replacement service for 3 reach ins ( 2 t…" at bounding box center [368, 160] width 171 height 52
paste textarea "Ed don PO 7005580606 Patrick Thompson 913-208-5627"
type textarea "x"
type textarea "Ed don PO 7005580606 Patrick Thompson 913-208-5627 Scope | Cooler Replacement -…"
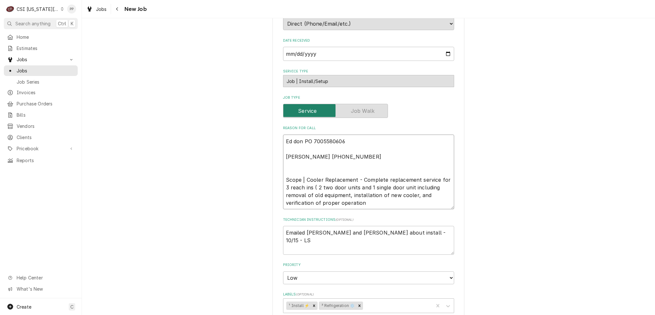
click at [323, 164] on textarea "Ed don PO 7005580606 Patrick Thompson 913-208-5627 Scope | Cooler Replacement -…" at bounding box center [368, 171] width 171 height 75
type textarea "x"
type textarea "Ed don PO 7005580606 Patrick Thompson 913-208-5627 Scope | Cooler Replacement -…"
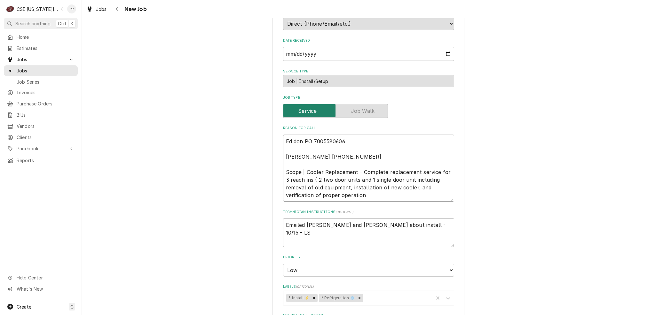
click at [358, 161] on textarea "Ed don PO 7005580606 Patrick Thompson 913-208-5627 Scope | Cooler Replacement -…" at bounding box center [368, 167] width 171 height 67
type textarea "x"
type textarea "Ed don PO 7005580606 Patrick Thompson 913-208-5627 Scope | Cooler Replacement -…"
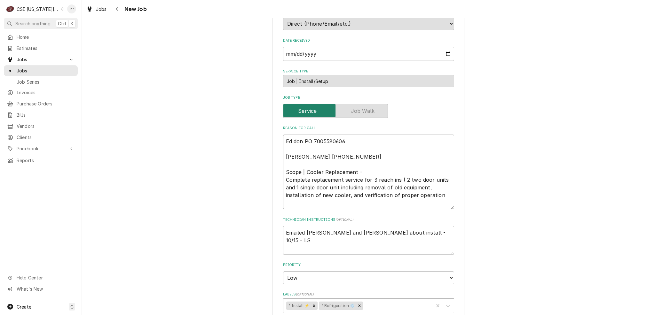
type textarea "x"
type textarea "Ed don PO 7005580606 Patrick Thompson 913-208-5627 Scope | Cooler Replacement -…"
type textarea "x"
click at [377, 167] on textarea "Ed don PO 7005580606 Patrick Thompson 913-208-5627 Scope | Cooler Replacement -…" at bounding box center [368, 171] width 171 height 75
click at [438, 190] on textarea "Ed don PO 7005580606 Patrick Thompson 913-208-5627 Scope | Cooler Replacement -…" at bounding box center [368, 171] width 171 height 75
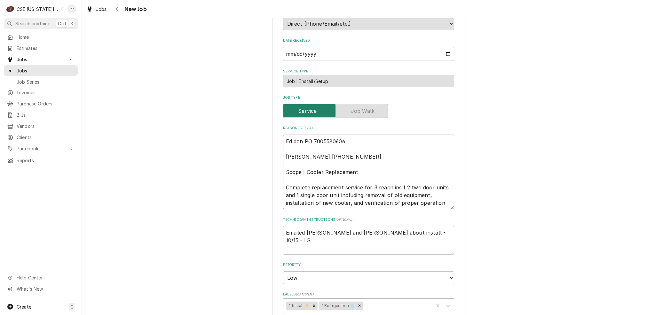
click at [443, 195] on textarea "Ed don PO 7005580606 Patrick Thompson 913-208-5627 Scope | Cooler Replacement -…" at bounding box center [368, 171] width 171 height 75
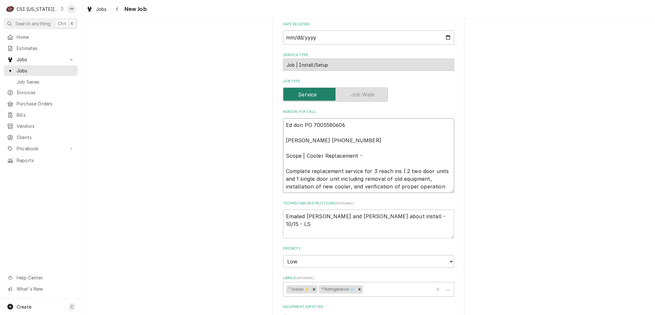
scroll to position [224, 0]
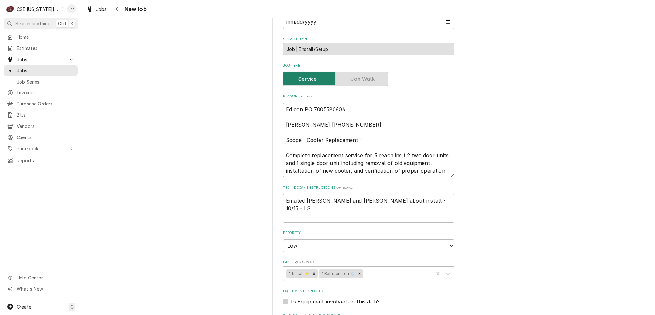
type textarea "Ed don PO 7005580606 Patrick Thompson 913-208-5627 Scope | Cooler Replacement -…"
click at [400, 194] on textarea "Emailed Phil and Zach about install - 10/15 - LS" at bounding box center [368, 208] width 171 height 29
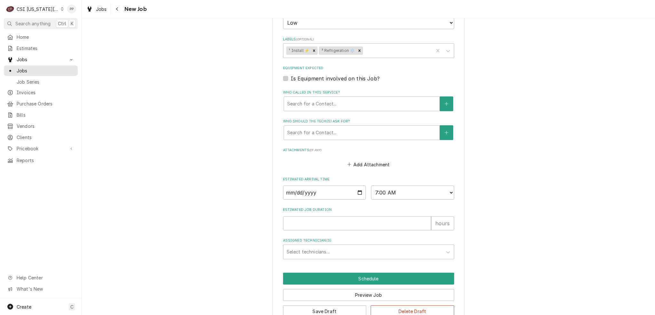
scroll to position [448, 0]
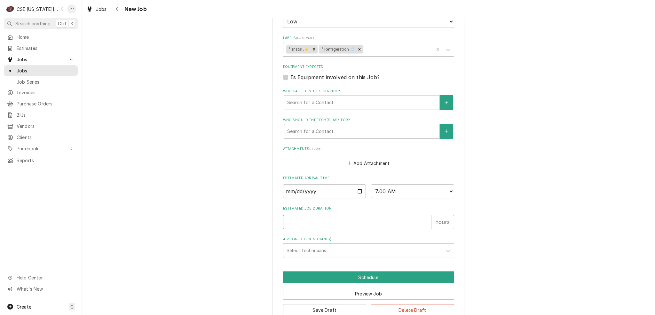
click at [334, 215] on input "Estimated Job Duration" at bounding box center [357, 222] width 148 height 14
type textarea "x"
type input "8"
type textarea "x"
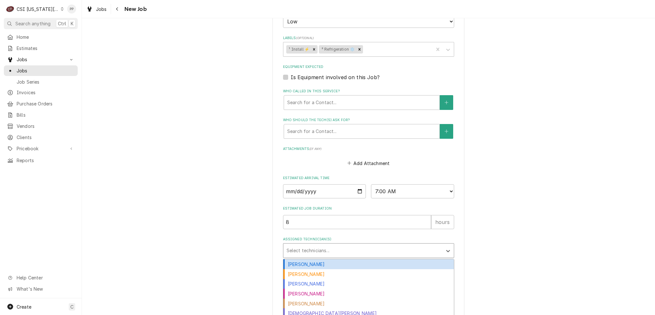
click at [347, 244] on div "Assigned Technician(s)" at bounding box center [363, 250] width 153 height 12
type input "za"
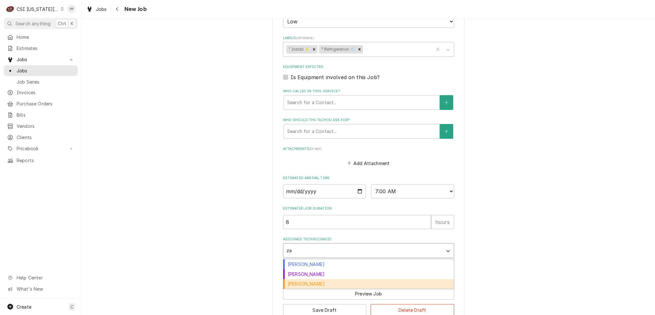
click at [325, 279] on div "Zach Masters" at bounding box center [368, 284] width 171 height 10
type textarea "x"
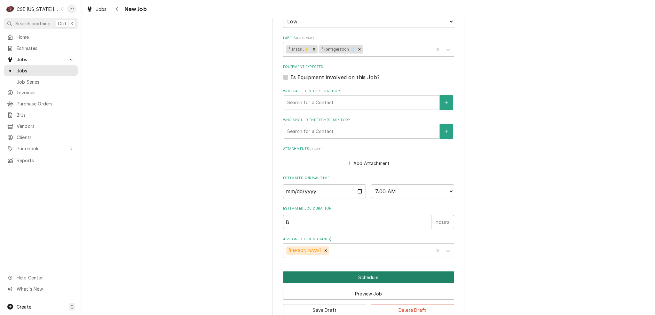
click at [346, 271] on button "Schedule" at bounding box center [368, 277] width 171 height 12
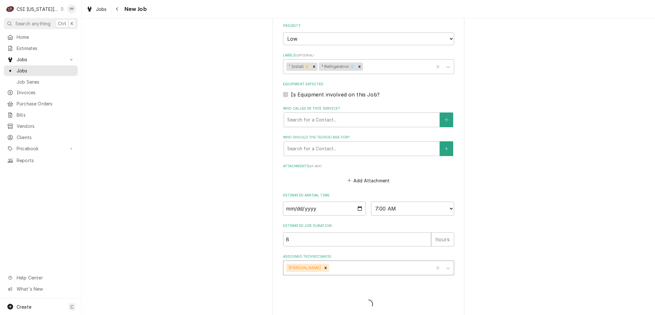
type textarea "x"
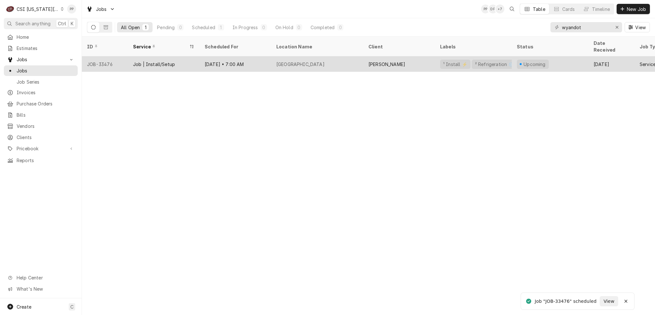
click at [344, 56] on div "[GEOGRAPHIC_DATA]" at bounding box center [317, 63] width 92 height 15
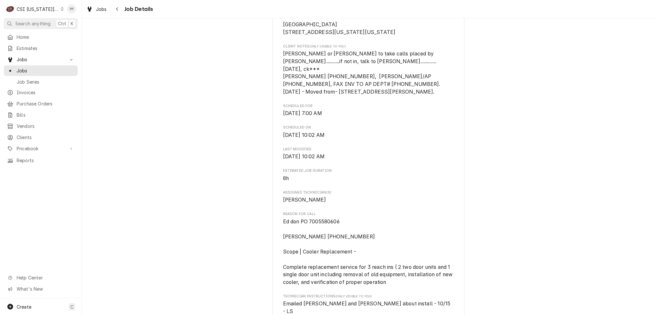
scroll to position [199, 0]
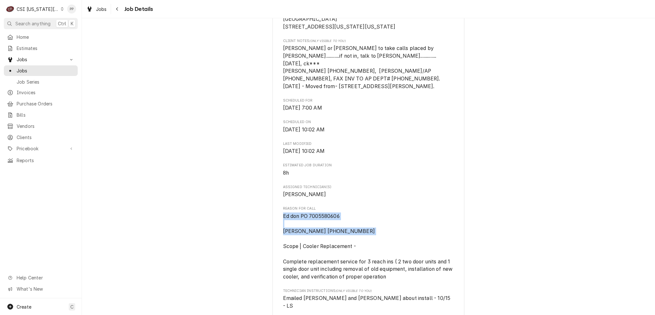
drag, startPoint x: 379, startPoint y: 230, endPoint x: 278, endPoint y: 213, distance: 102.1
click at [278, 213] on div "[PERSON_NAME][GEOGRAPHIC_DATA] / [STREET_ADDRESS][US_STATE][US_STATE] Open in M…" at bounding box center [369, 177] width 192 height 671
click at [279, 213] on div "EDWARD DON Wyandotte High School / 2501 Minnesota Ave, Kansas City, KS 66102 Op…" at bounding box center [369, 177] width 192 height 671
drag, startPoint x: 280, startPoint y: 213, endPoint x: 383, endPoint y: 230, distance: 103.8
click at [383, 230] on span "Ed don PO 7005580606 Patrick Thompson 913-208-5627 Scope | Cooler Replacement -…" at bounding box center [368, 246] width 171 height 68
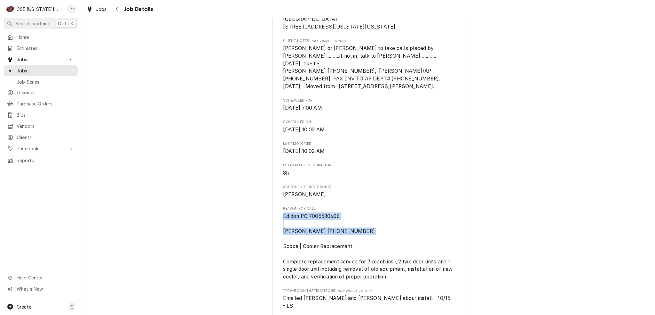
click at [383, 230] on span "Ed don PO 7005580606 Patrick Thompson 913-208-5627 Scope | Cooler Replacement -…" at bounding box center [368, 246] width 171 height 68
drag, startPoint x: 383, startPoint y: 230, endPoint x: 279, endPoint y: 206, distance: 106.5
click at [279, 206] on div "EDWARD DON Wyandotte High School / 2501 Minnesota Ave, Kansas City, KS 66102 Op…" at bounding box center [369, 177] width 192 height 671
click at [343, 209] on span "Reason For Call" at bounding box center [368, 208] width 171 height 5
click at [371, 225] on span "Ed don PO 7005580606 Patrick Thompson 913-208-5627 Scope | Cooler Replacement -…" at bounding box center [368, 246] width 171 height 68
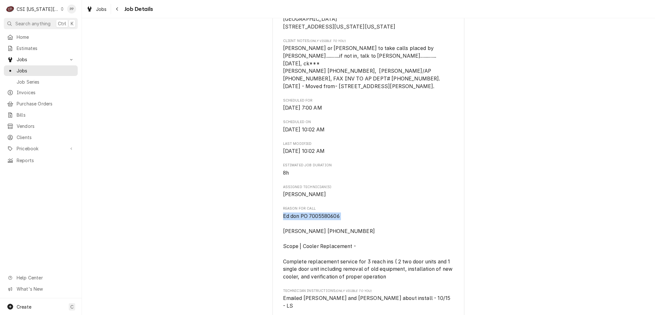
drag, startPoint x: 370, startPoint y: 226, endPoint x: 312, endPoint y: 212, distance: 60.1
click at [273, 211] on div "EDWARD DON Wyandotte High School / 2501 Minnesota Ave, Kansas City, KS 66102 Op…" at bounding box center [369, 177] width 192 height 671
click at [393, 215] on span "Ed don PO 7005580606 Patrick Thompson 913-208-5627 Scope | Cooler Replacement -…" at bounding box center [368, 246] width 171 height 68
drag, startPoint x: 386, startPoint y: 224, endPoint x: 242, endPoint y: 204, distance: 145.7
click at [240, 204] on div "Upcoming EDWARD DON Wyandotte High School / 2501 Minnesota Ave, Kansas City, KS…" at bounding box center [368, 172] width 573 height 693
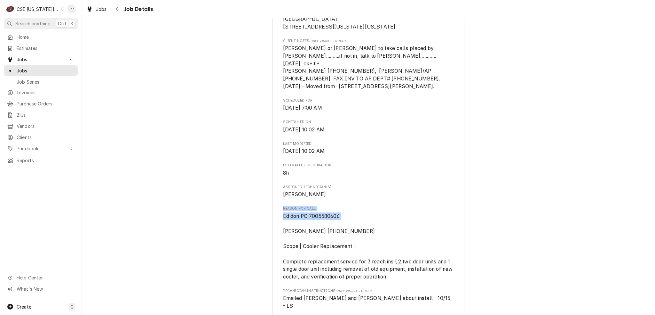
click at [404, 226] on span "Ed don PO 7005580606 Patrick Thompson 913-208-5627 Scope | Cooler Replacement -…" at bounding box center [368, 246] width 171 height 68
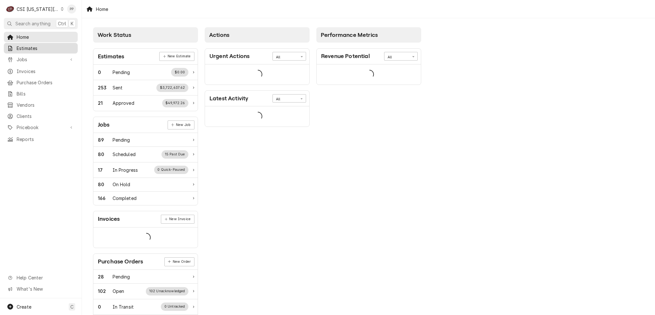
click at [45, 47] on span "Estimates" at bounding box center [46, 48] width 58 height 7
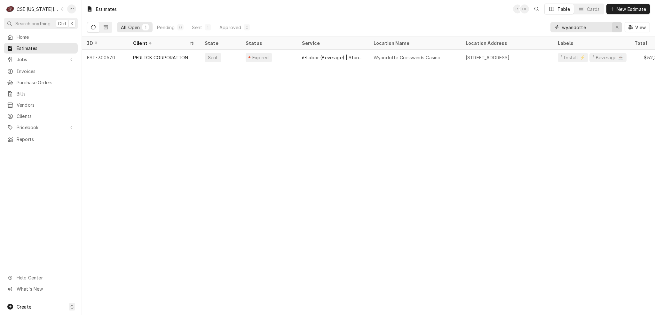
drag, startPoint x: 619, startPoint y: 26, endPoint x: 567, endPoint y: 28, distance: 52.5
click at [619, 26] on div "Erase input" at bounding box center [617, 27] width 6 height 6
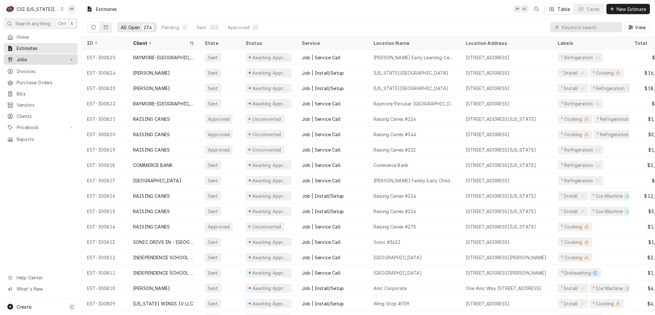
click at [35, 58] on span "Jobs" at bounding box center [41, 59] width 48 height 7
click at [34, 68] on span "Jobs" at bounding box center [46, 70] width 58 height 7
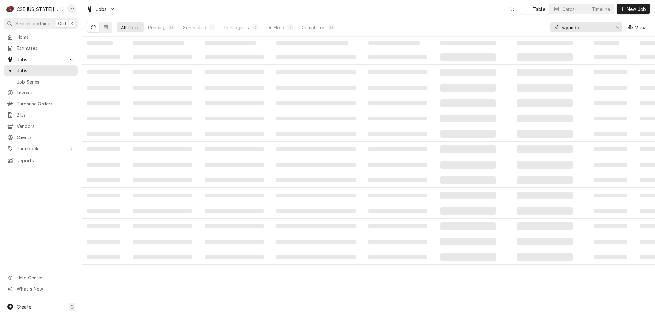
click at [621, 26] on button "Erase input" at bounding box center [617, 27] width 10 height 10
click at [610, 28] on input "wyandot" at bounding box center [586, 27] width 48 height 10
click at [607, 28] on input "Dynamic Content Wrapper" at bounding box center [592, 27] width 60 height 10
type input "canes lawr"
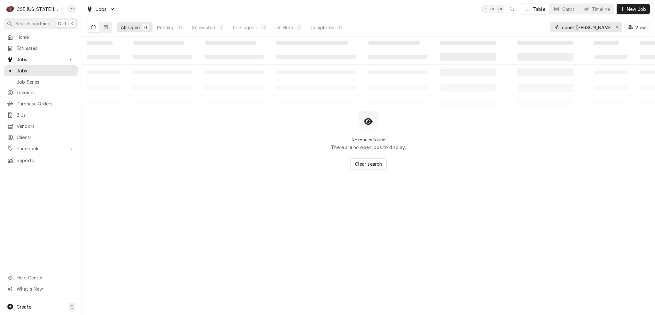
drag, startPoint x: 595, startPoint y: 28, endPoint x: 526, endPoint y: 37, distance: 69.6
click at [526, 37] on div "Jobs PP DF + 8 Table Cards Timeline New Job All Open 0 Pending 0 Scheduled 0 In…" at bounding box center [368, 157] width 573 height 315
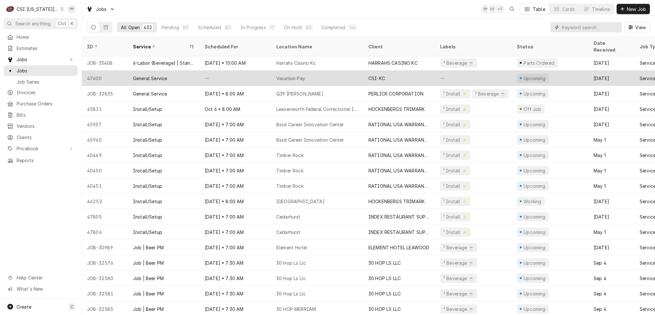
scroll to position [32, 0]
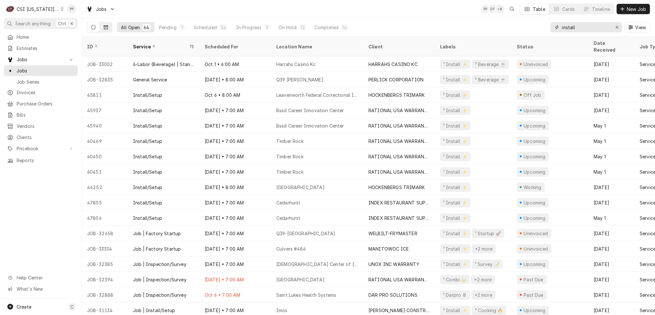
type input "install"
click at [106, 27] on icon "Dynamic Content Wrapper" at bounding box center [106, 27] width 4 height 4
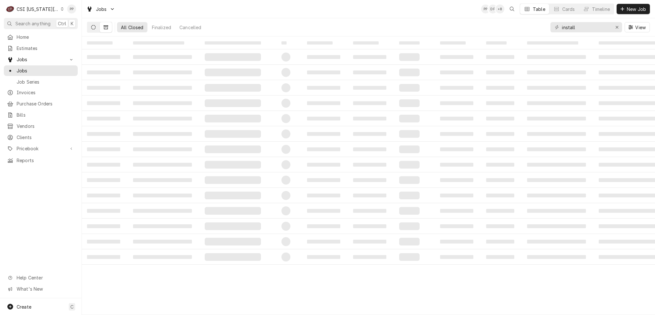
click at [97, 27] on button "Dynamic Content Wrapper" at bounding box center [93, 27] width 12 height 10
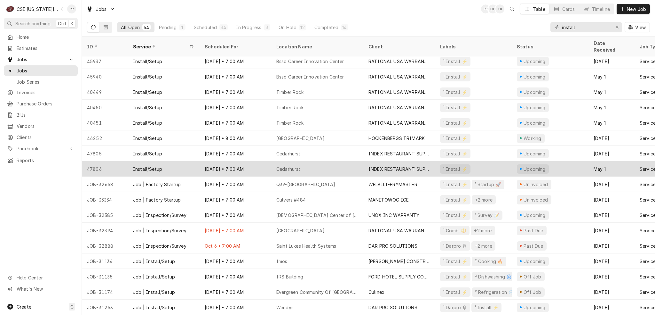
scroll to position [0, 0]
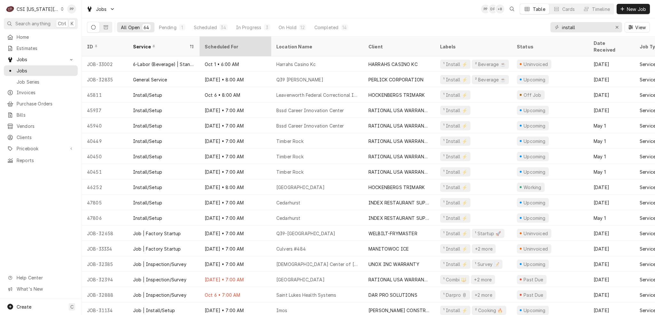
click at [224, 39] on div "Scheduled For" at bounding box center [235, 46] width 69 height 17
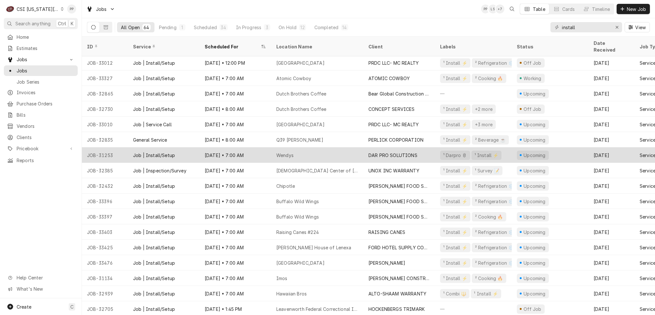
scroll to position [509, 0]
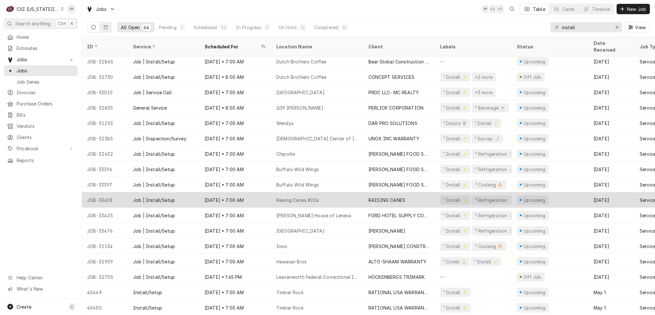
click at [320, 194] on div "Raising Canes #224" at bounding box center [317, 199] width 92 height 15
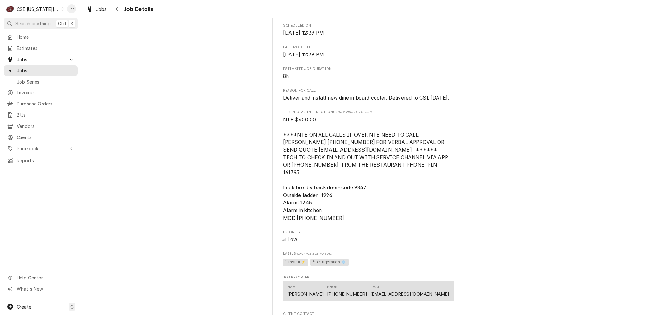
scroll to position [544, 0]
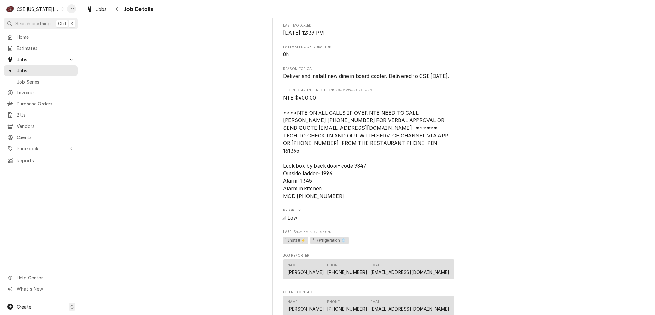
drag, startPoint x: 379, startPoint y: 82, endPoint x: 417, endPoint y: 92, distance: 39.4
click at [417, 80] on span "Deliver and install new dine in board cooler. Delivered to CSI 10/10/25." at bounding box center [368, 76] width 171 height 8
drag, startPoint x: 313, startPoint y: 93, endPoint x: 278, endPoint y: 82, distance: 36.6
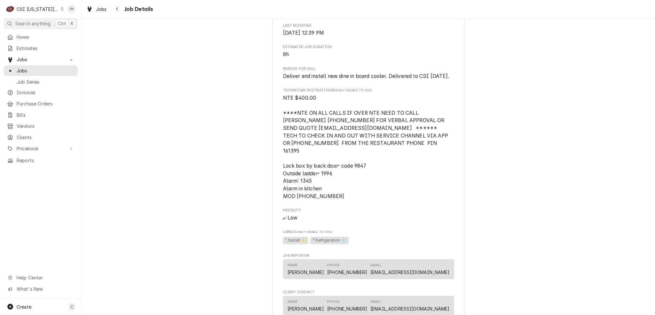
click at [320, 80] on span "Deliver and install new dine in board cooler. Delivered to CSI [DATE]." at bounding box center [368, 76] width 171 height 8
drag, startPoint x: 301, startPoint y: 91, endPoint x: 281, endPoint y: 80, distance: 22.6
click at [283, 80] on span "Deliver and install new dine in board cooler. Delivered to CSI 10/10/25." at bounding box center [368, 76] width 171 height 8
click at [320, 80] on span "Deliver and install new dine in board cooler. Delivered to CSI 10/10/25." at bounding box center [368, 76] width 171 height 8
drag, startPoint x: 299, startPoint y: 91, endPoint x: 264, endPoint y: 81, distance: 36.1
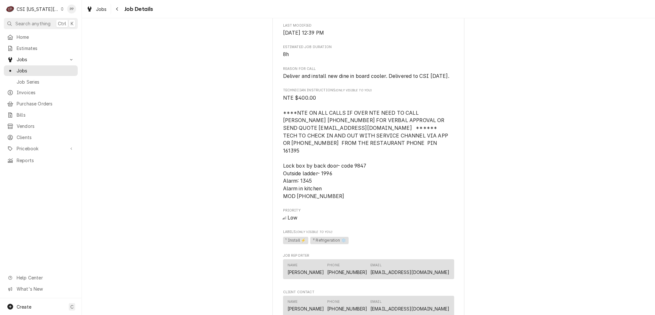
click at [317, 80] on span "Deliver and install new dine in board cooler. Delivered to CSI 10/10/25." at bounding box center [368, 76] width 171 height 8
drag, startPoint x: 315, startPoint y: 91, endPoint x: 266, endPoint y: 80, distance: 50.0
click at [305, 80] on span "Deliver and install new dine in board cooler. Delivered to CSI 10/10/25." at bounding box center [368, 76] width 171 height 8
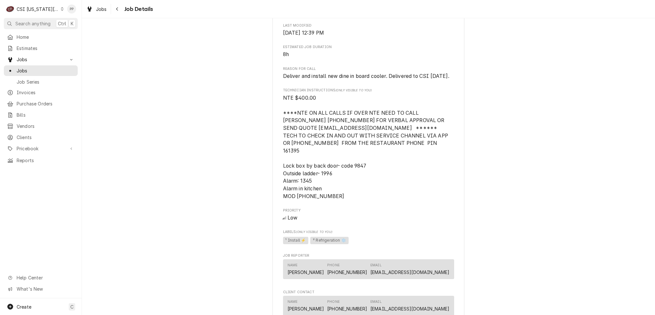
drag, startPoint x: 292, startPoint y: 87, endPoint x: 261, endPoint y: 82, distance: 30.9
click at [308, 80] on span "Deliver and install new dine in board cooler. Delivered to CSI 10/10/25." at bounding box center [368, 76] width 171 height 8
drag, startPoint x: 323, startPoint y: 92, endPoint x: 263, endPoint y: 85, distance: 60.3
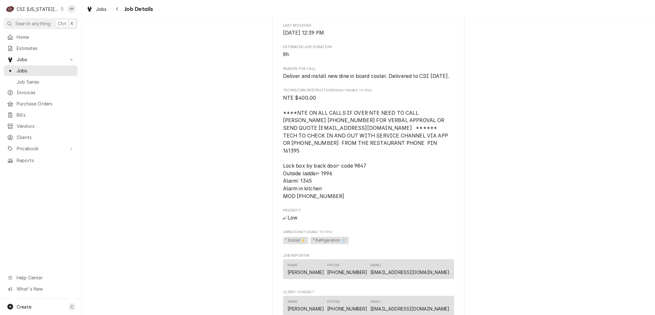
click at [313, 80] on span "Deliver and install new dine in board cooler. Delivered to CSI 10/10/25." at bounding box center [368, 76] width 171 height 8
drag, startPoint x: 324, startPoint y: 92, endPoint x: 260, endPoint y: 83, distance: 64.4
click at [310, 80] on span "Deliver and install new dine in board cooler. Delivered to CSI 10/10/25." at bounding box center [368, 76] width 171 height 8
drag, startPoint x: 315, startPoint y: 92, endPoint x: 258, endPoint y: 83, distance: 57.7
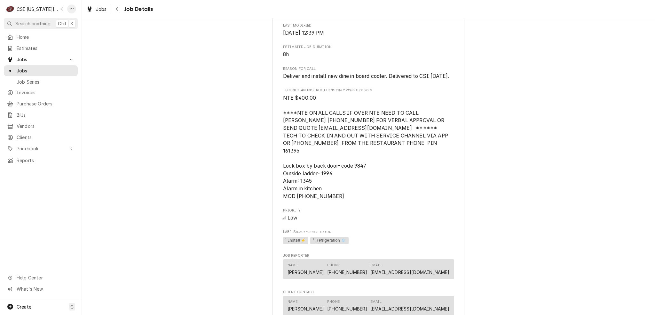
click at [311, 80] on span "Deliver and install new dine in board cooler. Delivered to CSI 10/10/25." at bounding box center [368, 76] width 171 height 8
drag, startPoint x: 319, startPoint y: 93, endPoint x: 260, endPoint y: 82, distance: 59.9
click at [315, 80] on span "Deliver and install new dine in board cooler. Delivered to CSI 10/10/25." at bounding box center [368, 76] width 171 height 8
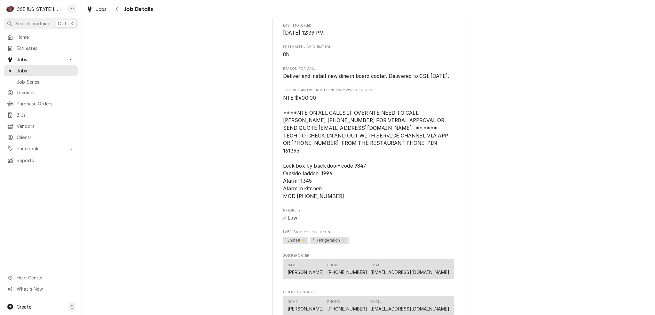
click at [319, 80] on span "Deliver and install new dine in board cooler. Delivered to CSI 10/10/25." at bounding box center [368, 76] width 171 height 8
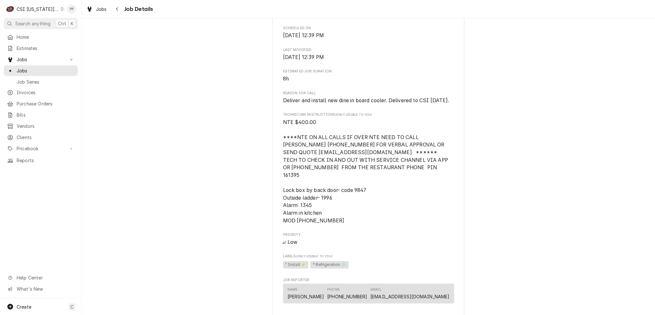
scroll to position [480, 0]
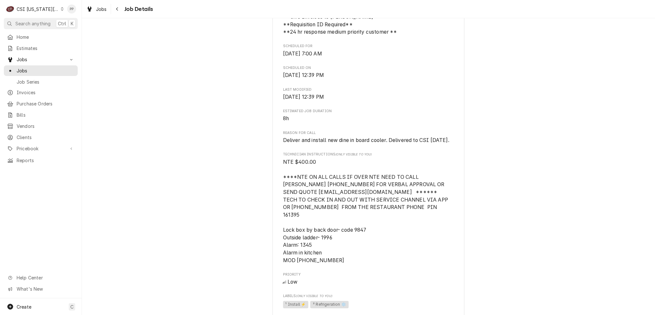
drag, startPoint x: 307, startPoint y: 158, endPoint x: 266, endPoint y: 147, distance: 43.2
click at [266, 147] on div "Upcoming RAISING CANES Raising Canes #224 / 2435 Iowa Street, Lawrence, KS 6604…" at bounding box center [368, 27] width 573 height 965
click at [326, 161] on div "Roopairs Job ID JOB-33403 Service Channel ID 328443084 Date Received Oct 10, 20…" at bounding box center [368, 6] width 171 height 800
drag, startPoint x: 294, startPoint y: 153, endPoint x: 265, endPoint y: 147, distance: 30.1
click at [265, 147] on div "Upcoming RAISING CANES Raising Canes #224 / 2435 Iowa Street, Lawrence, KS 6604…" at bounding box center [368, 27] width 573 height 965
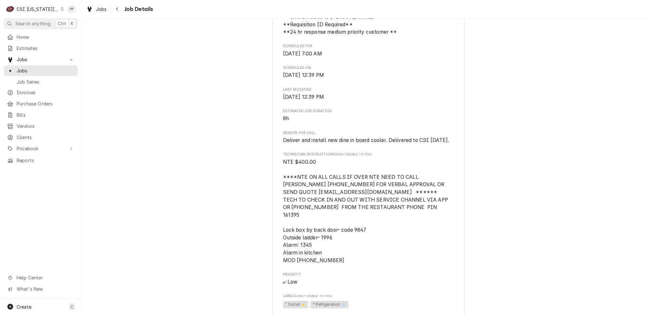
click at [319, 159] on div "Roopairs Job ID JOB-33403 Service Channel ID 328443084 Date Received Oct 10, 20…" at bounding box center [368, 6] width 171 height 800
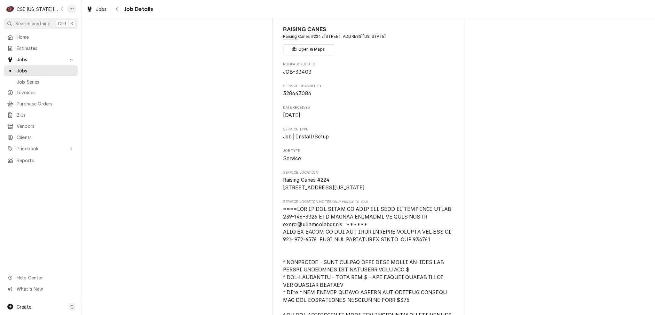
scroll to position [0, 0]
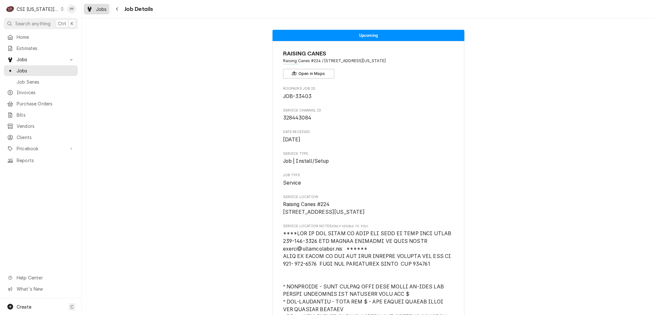
click at [100, 10] on span "Jobs" at bounding box center [101, 9] width 11 height 7
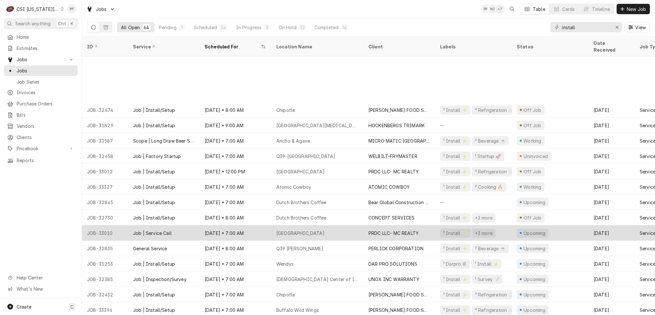
scroll to position [430, 0]
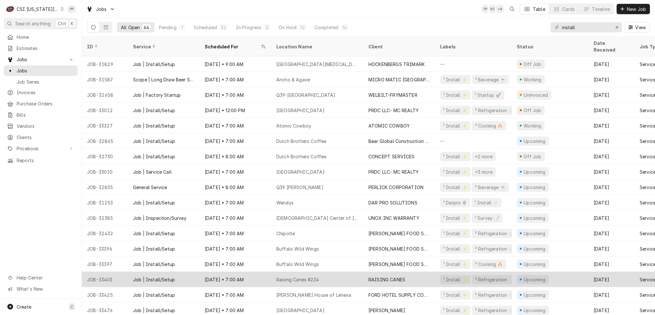
click at [294, 276] on div "Raising Canes #224" at bounding box center [297, 279] width 43 height 7
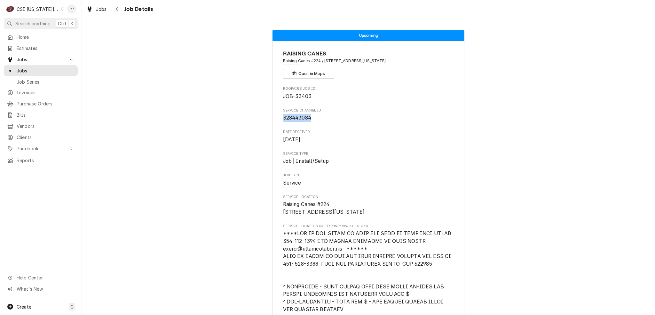
drag, startPoint x: 322, startPoint y: 119, endPoint x: 261, endPoint y: 115, distance: 61.2
click at [93, 10] on div "Jobs" at bounding box center [96, 9] width 23 height 8
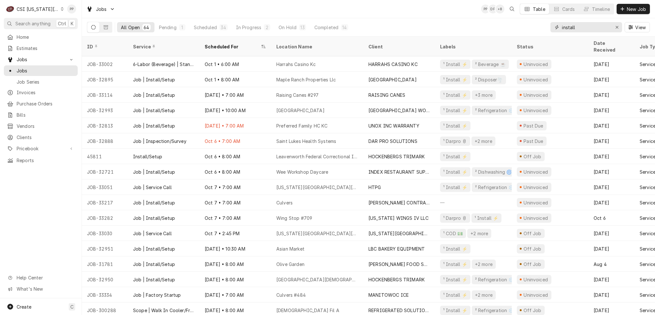
drag, startPoint x: 615, startPoint y: 28, endPoint x: 605, endPoint y: 28, distance: 9.3
click at [615, 28] on div "Erase input" at bounding box center [617, 27] width 6 height 6
click at [599, 28] on input "Dynamic Content Wrapper" at bounding box center [592, 27] width 60 height 10
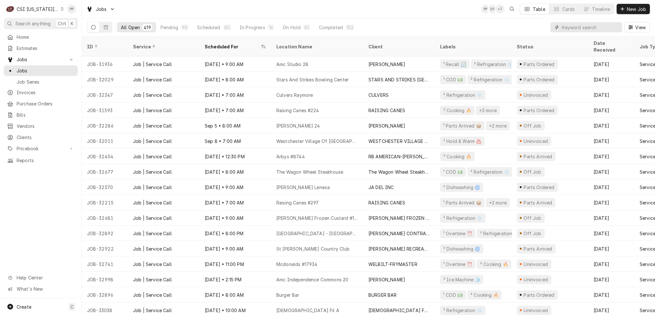
type input "k"
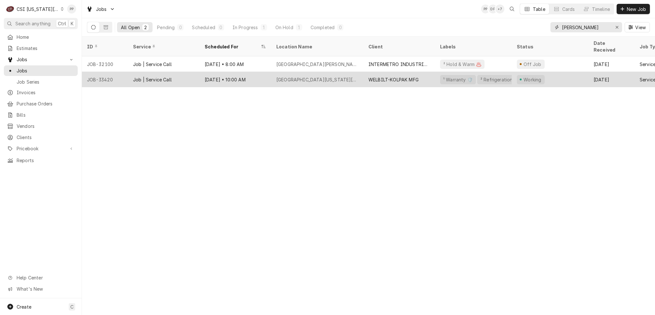
type input "[PERSON_NAME]"
click at [268, 72] on div "[DATE] • 10:00 AM" at bounding box center [236, 79] width 72 height 15
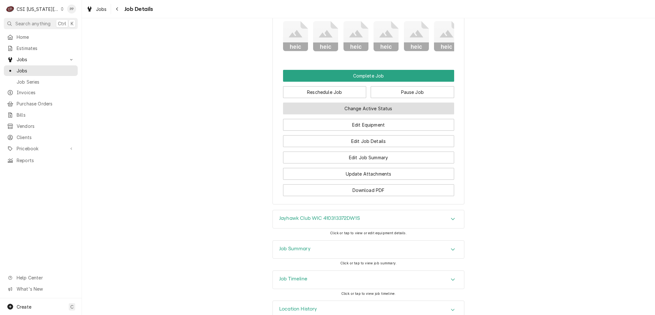
scroll to position [907, 0]
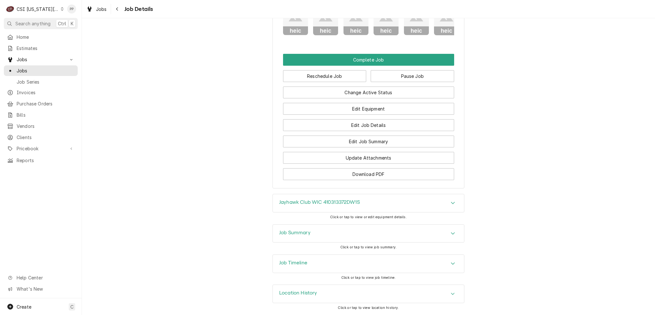
click at [319, 227] on div "Job Summary" at bounding box center [368, 233] width 191 height 18
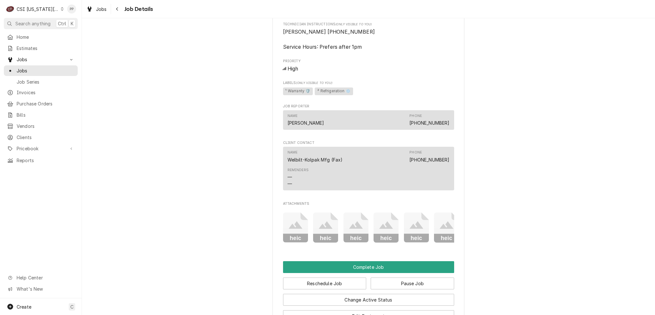
scroll to position [677, 0]
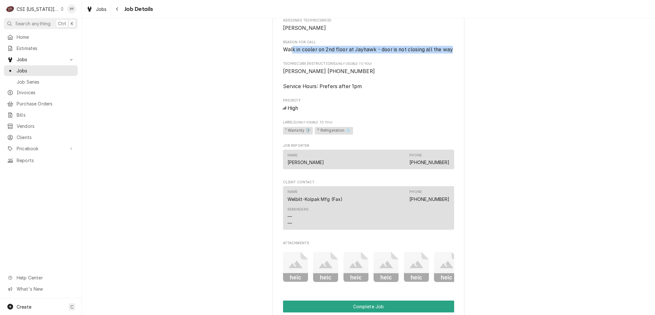
drag, startPoint x: 291, startPoint y: 54, endPoint x: 352, endPoint y: 64, distance: 62.2
click at [352, 53] on span "Walk in cooler on 2nd floor at Jayhawk - door is not closing all the way" at bounding box center [368, 50] width 171 height 8
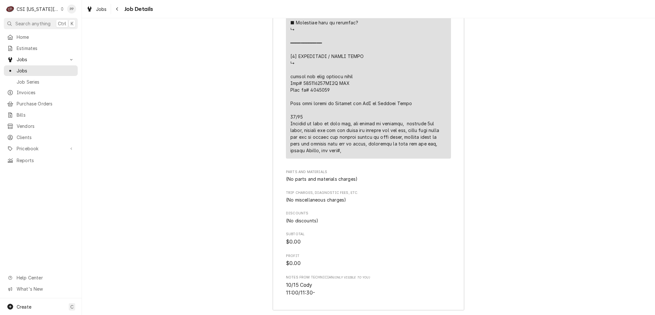
scroll to position [1797, 0]
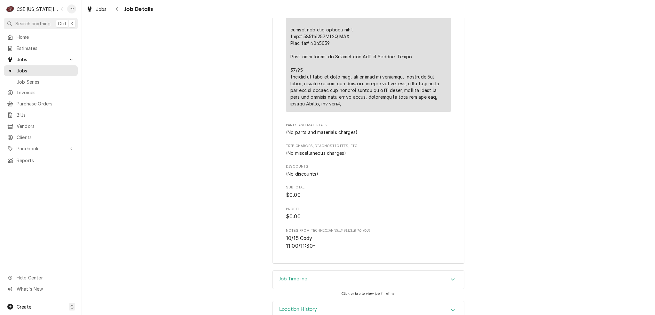
drag, startPoint x: 367, startPoint y: 115, endPoint x: 394, endPoint y: 123, distance: 28.3
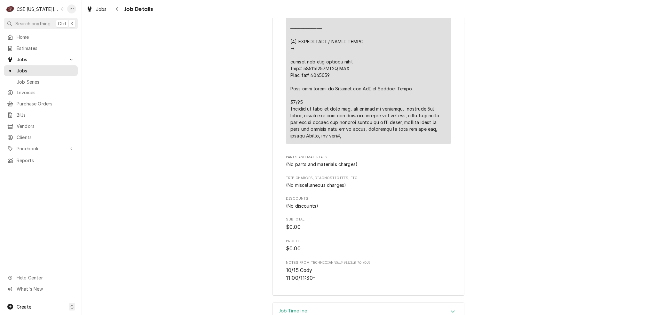
drag, startPoint x: 371, startPoint y: 146, endPoint x: 403, endPoint y: 153, distance: 33.5
drag, startPoint x: 381, startPoint y: 129, endPoint x: 384, endPoint y: 151, distance: 22.2
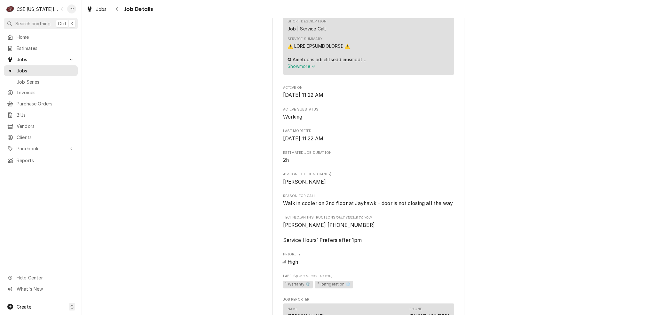
scroll to position [453, 0]
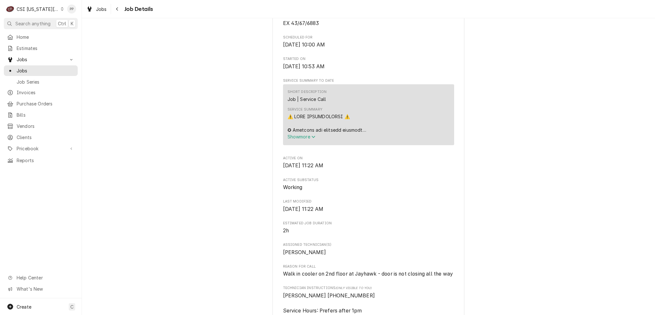
click at [82, 2] on div "Jobs Job Details" at bounding box center [368, 9] width 573 height 18
click at [116, 8] on icon "Navigate back" at bounding box center [117, 9] width 3 height 4
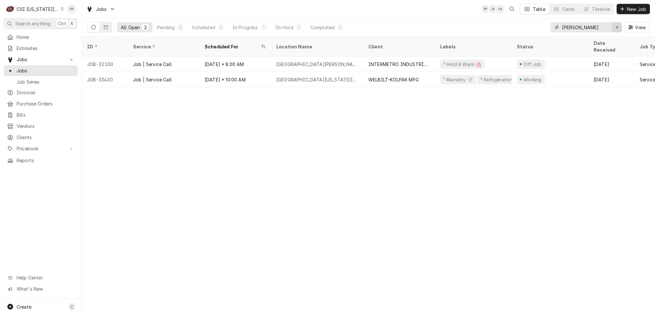
click at [615, 27] on div "Erase input" at bounding box center [617, 27] width 6 height 6
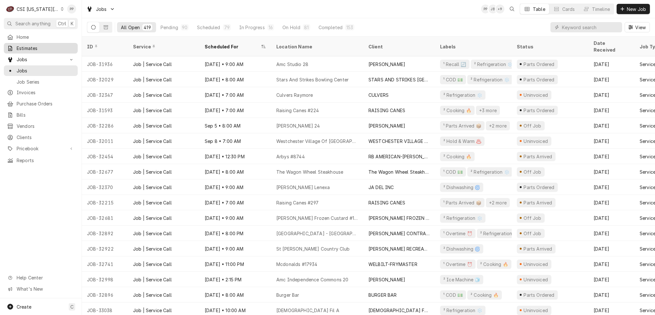
click at [37, 47] on span "Estimates" at bounding box center [46, 48] width 58 height 7
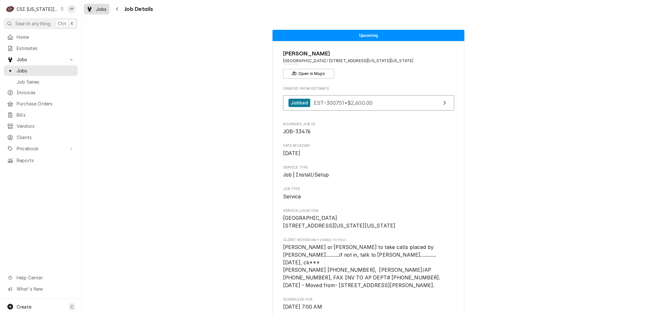
click at [97, 9] on span "Jobs" at bounding box center [101, 9] width 11 height 7
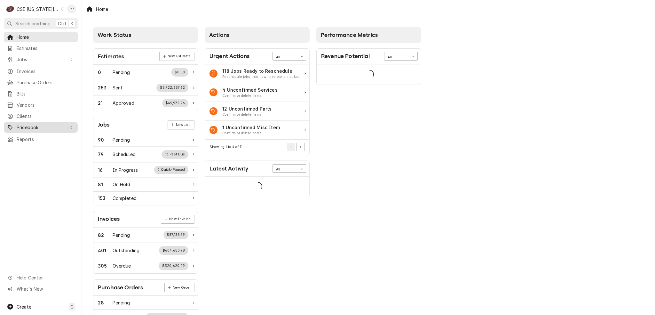
click at [42, 124] on span "Pricebook" at bounding box center [41, 127] width 48 height 7
click at [45, 146] on span "Parts & Materials" at bounding box center [46, 149] width 58 height 7
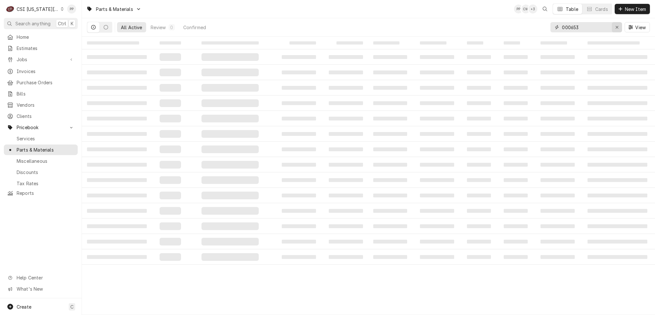
click at [617, 25] on icon "Erase input" at bounding box center [618, 27] width 4 height 4
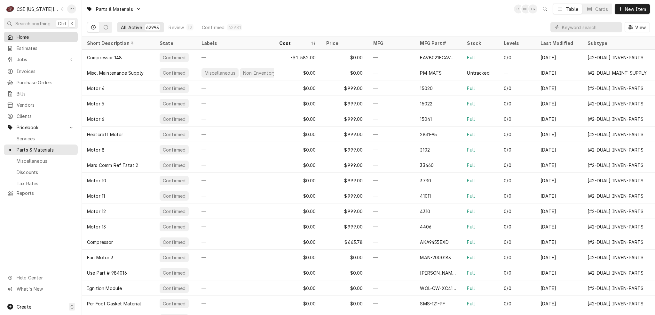
click at [46, 36] on span "Home" at bounding box center [46, 37] width 58 height 7
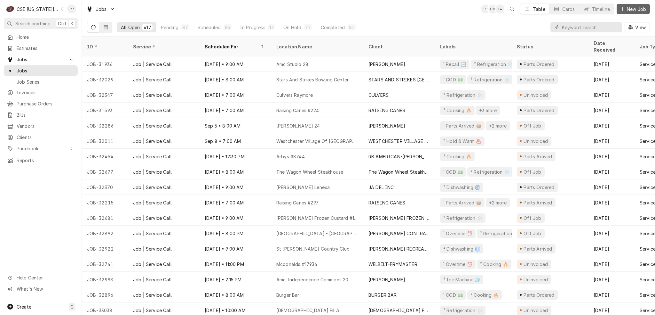
click at [635, 11] on span "New Job" at bounding box center [637, 9] width 22 height 7
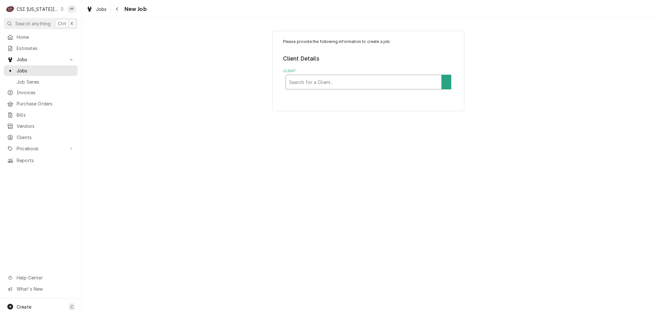
click at [309, 85] on div "Client" at bounding box center [363, 82] width 149 height 12
type input "csi ware"
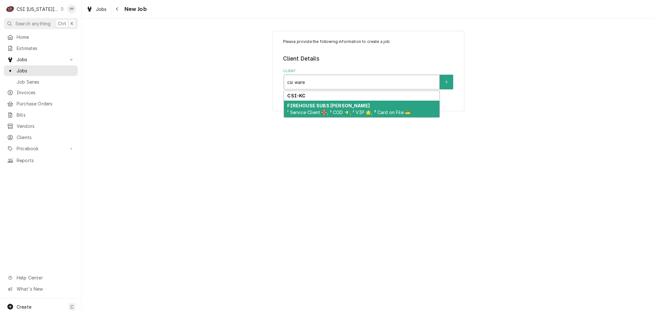
click at [318, 101] on div "FIREHOUSE SUBS Jeremy Wallace ¹ Service Client 🛟, ² COD 💵, ² VIP 🌟, ³ Card on F…" at bounding box center [361, 108] width 155 height 17
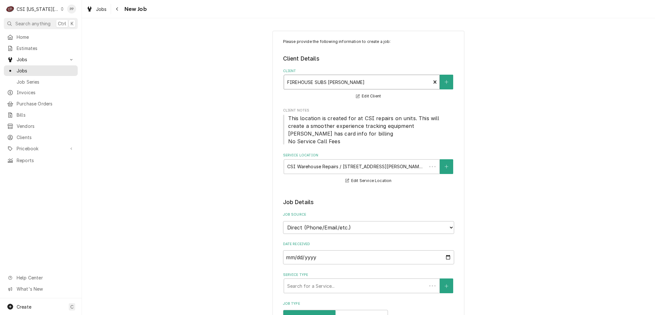
type textarea "x"
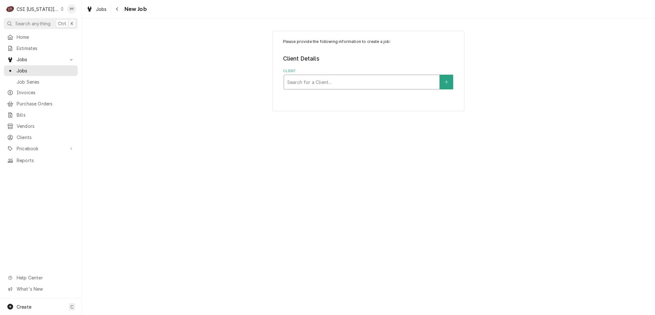
click at [418, 83] on div "Client" at bounding box center [361, 82] width 149 height 12
type input "csi"
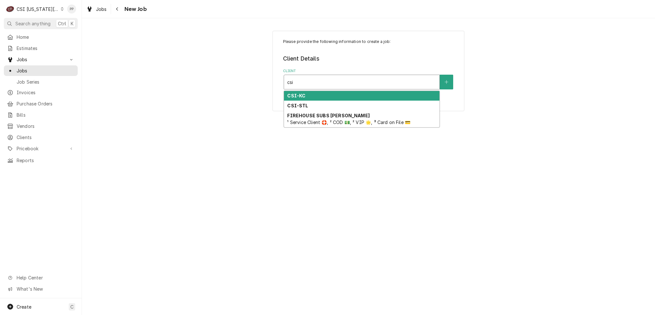
click at [329, 97] on div "CSI-KC" at bounding box center [361, 96] width 155 height 10
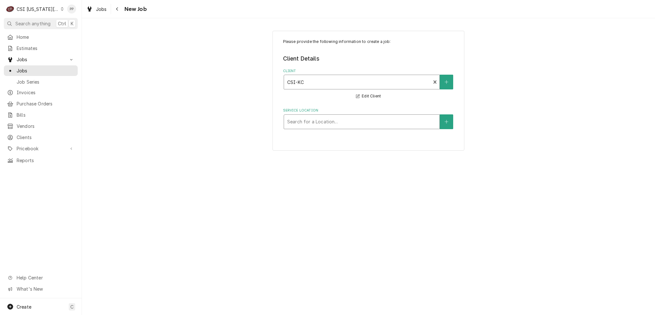
click at [333, 124] on div "Service Location" at bounding box center [361, 122] width 149 height 12
type input "ware"
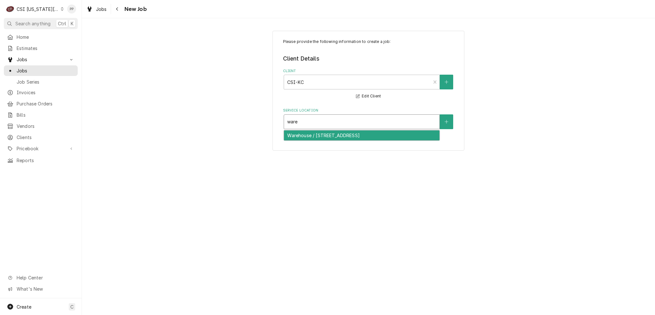
click at [325, 134] on div "Warehouse / 1021 Ne Jib Court Unit B, Lees Summit, MO 64064" at bounding box center [361, 135] width 155 height 10
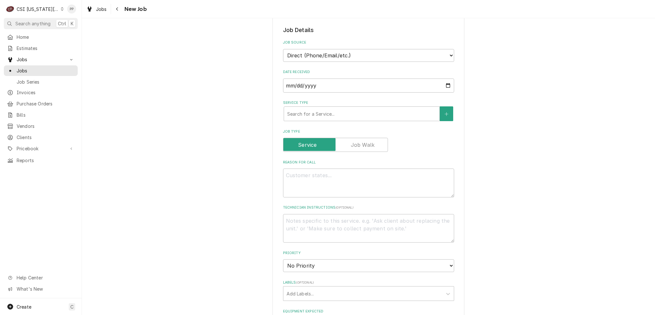
scroll to position [128, 0]
click at [314, 119] on fieldset "Job Details Job Source Direct (Phone/Email/etc.) Service Channel Corrigo Ecotra…" at bounding box center [368, 262] width 171 height 475
click at [312, 115] on div "Service Type" at bounding box center [361, 113] width 149 height 12
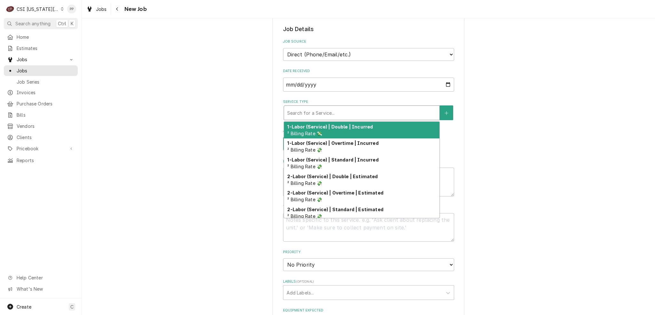
type textarea "x"
type input "j"
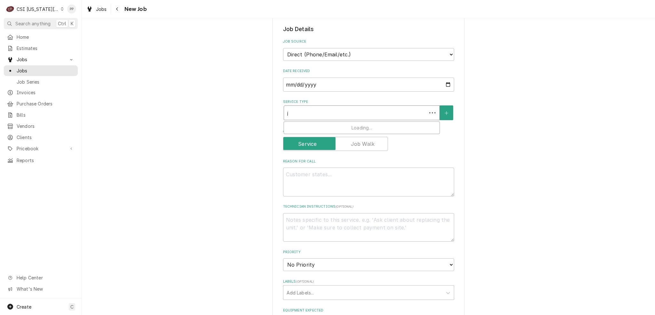
type textarea "x"
type input "jo"
type textarea "x"
type input "job"
type textarea "x"
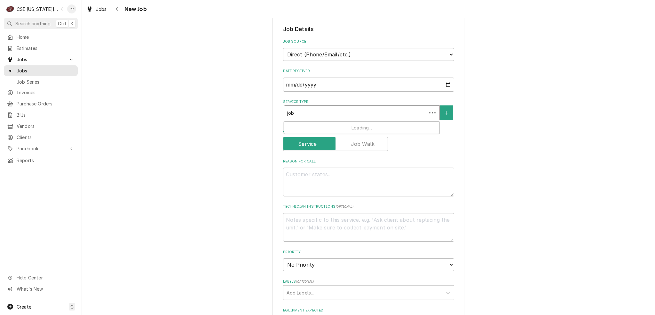
type input "job s"
type textarea "x"
type input "job se"
type textarea "x"
type input "job ser"
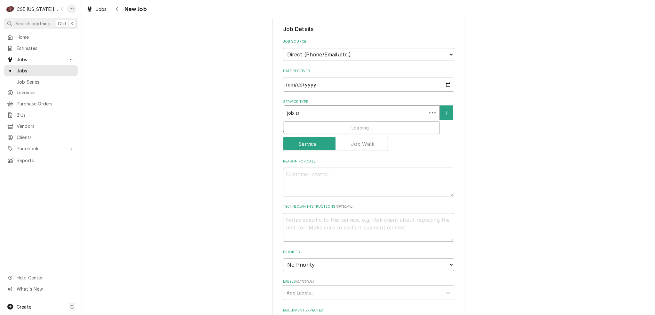
type textarea "x"
type input "job serv"
type textarea "x"
type input "job servic"
type textarea "x"
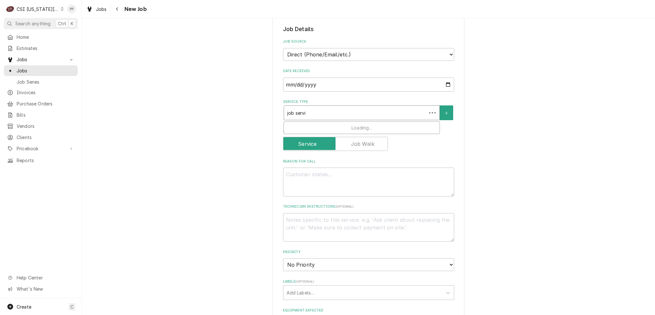
type input "job service"
type textarea "x"
type input "job service"
type textarea "x"
type input "job service c"
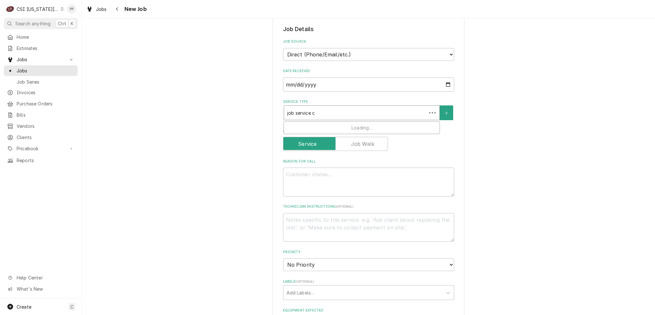
type textarea "x"
type input "job service ca"
type textarea "x"
type input "job service cal"
type textarea "x"
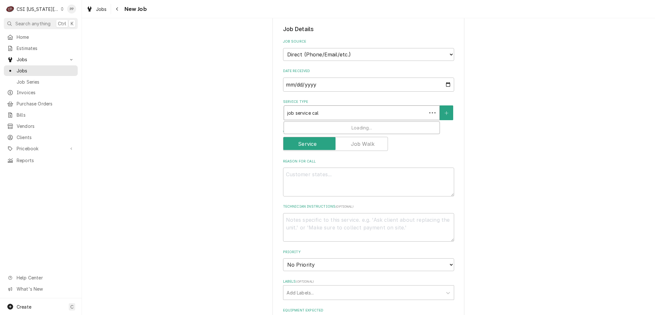
type input "job service call"
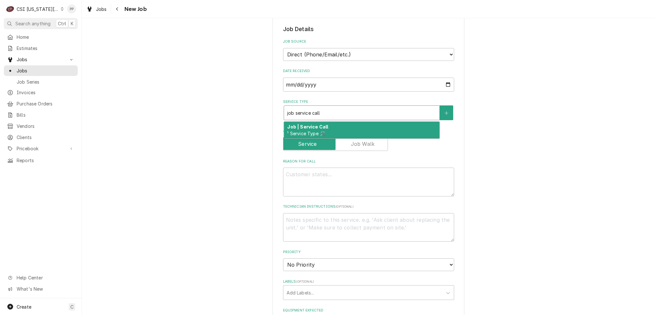
click at [307, 122] on div "Job | Service Call ¹ Service Type 🛠️" at bounding box center [361, 130] width 155 height 17
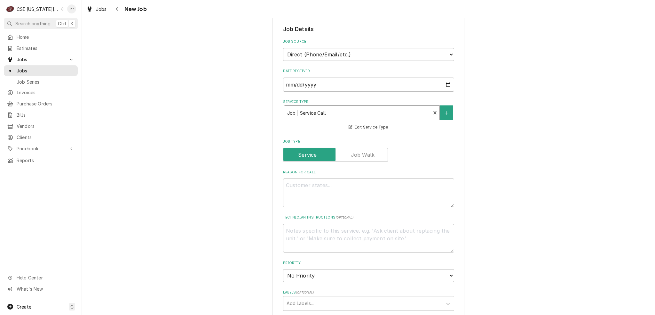
click at [314, 176] on div "Reason For Call" at bounding box center [368, 188] width 171 height 37
click at [330, 190] on textarea "Reason For Call" at bounding box center [368, 192] width 171 height 29
type textarea "x"
type textarea "1"
type textarea "x"
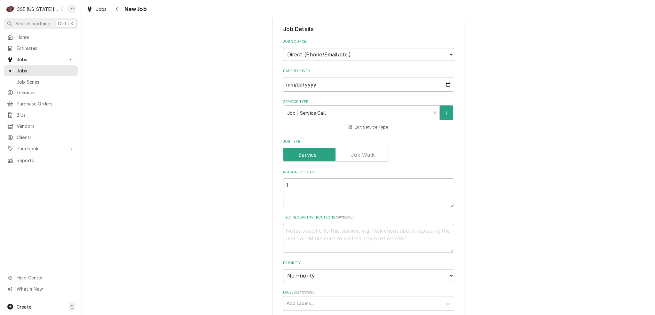
type textarea "1."
type textarea "x"
type textarea "1.)"
type textarea "x"
type textarea "1.)"
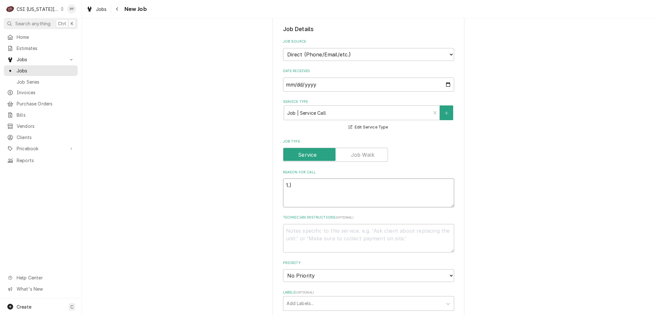
type textarea "x"
type textarea "1.) r"
type textarea "x"
type textarea "1.) re"
type textarea "x"
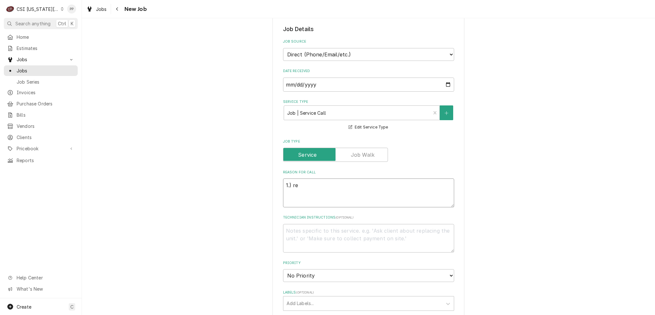
type textarea "1.) res"
type textarea "x"
type textarea "1.) resi"
type textarea "x"
type textarea "1.) resid"
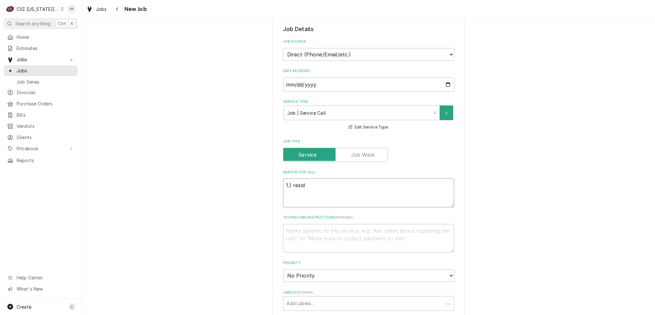
type textarea "x"
type textarea "1.) reside"
type textarea "x"
type textarea "1.) residen"
type textarea "x"
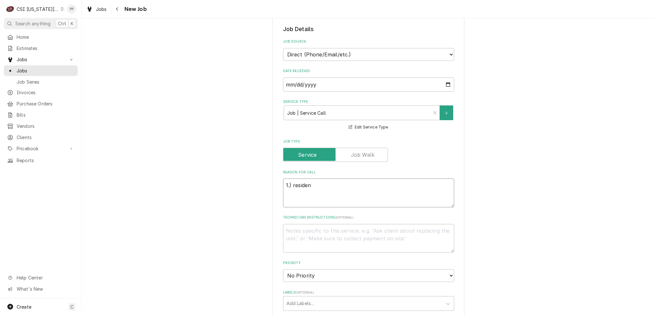
type textarea "1.) resident"
type textarea "x"
type textarea "1.) residenti"
type textarea "x"
type textarea "1.) residentia"
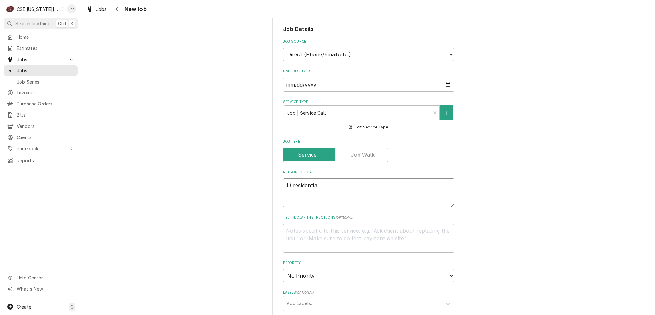
type textarea "x"
type textarea "1.) residential"
type textarea "x"
type textarea "1.) residential"
type textarea "x"
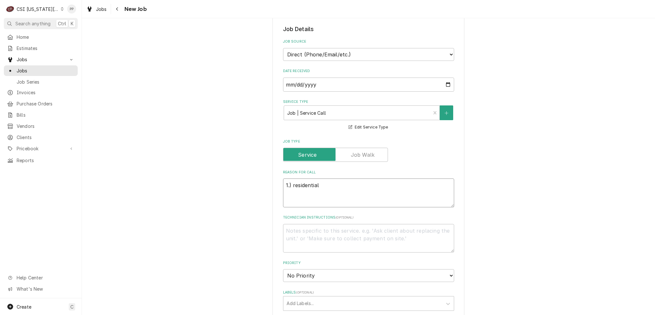
type textarea "1.) residential s"
type textarea "x"
type textarea "1.) residential sa"
type textarea "x"
type textarea "1.) residential sam"
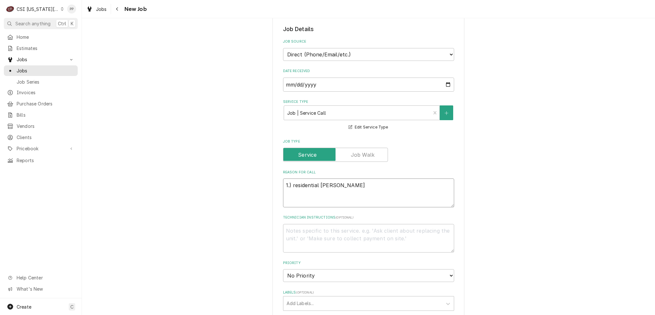
type textarea "x"
type textarea "1.) residential sama"
type textarea "x"
type textarea "1.) residential samas"
type textarea "x"
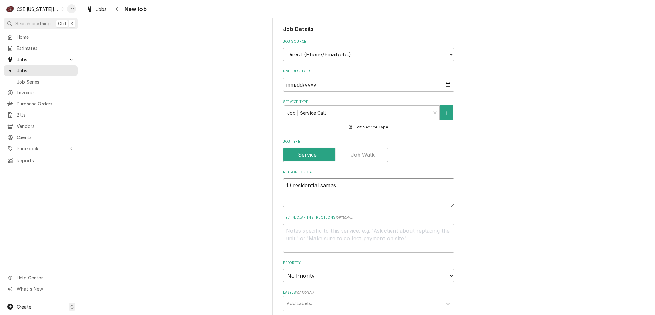
type textarea "1.) residential samasu"
type textarea "x"
type textarea "1.) residential samas"
type textarea "x"
type textarea "1.) residential sama"
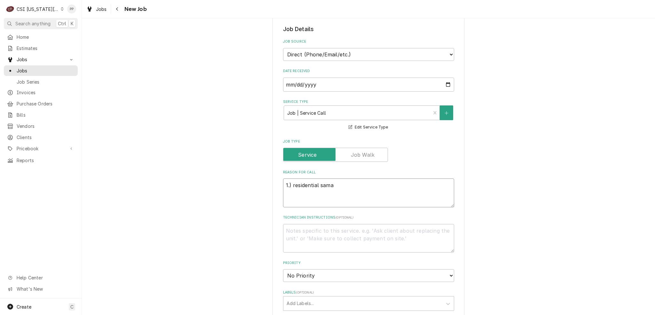
type textarea "x"
type textarea "1.) residential sam"
type textarea "x"
type textarea "1.) residential sams"
type textarea "x"
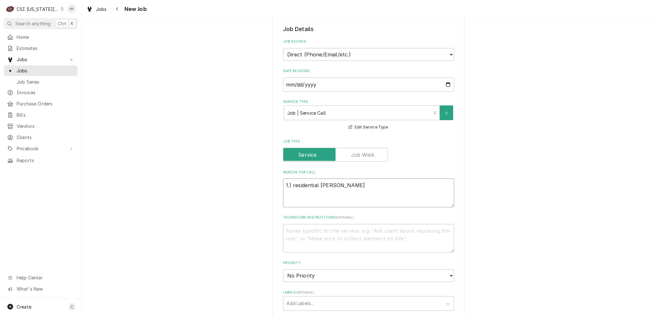
type textarea "1.) residential samsu"
type textarea "x"
type textarea "1.) residential samsun"
type textarea "x"
type textarea "1.) residential samsung"
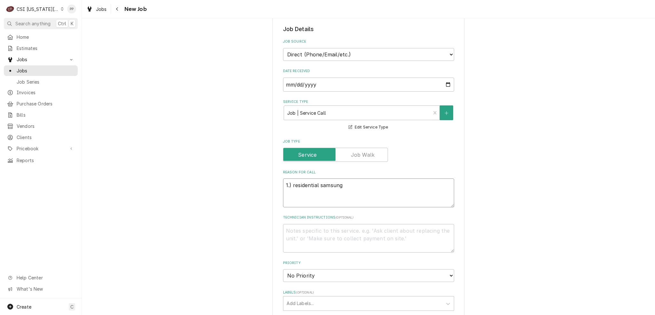
type textarea "x"
type textarea "1.) residential samsung"
type textarea "x"
type textarea "1.) residential samsung r"
type textarea "x"
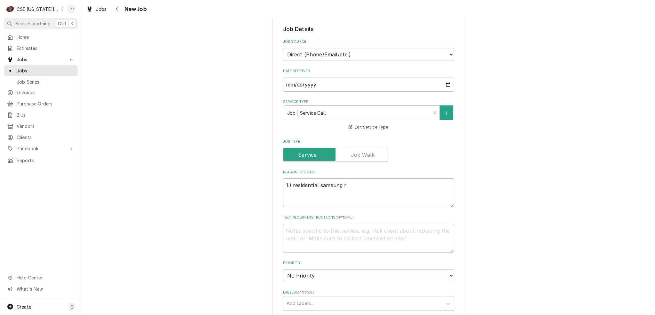
type textarea "1.) residential samsung re"
type textarea "x"
type textarea "1.) residential samsung ref"
type textarea "x"
type textarea "1.) residential samsung refr"
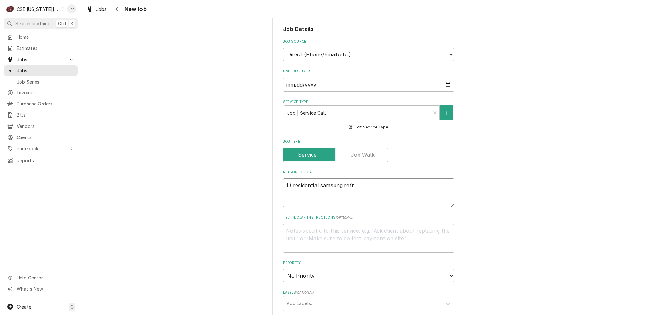
type textarea "x"
type textarea "1.) residential samsung refri"
type textarea "x"
type textarea "1.) residential samsung refrig"
type textarea "x"
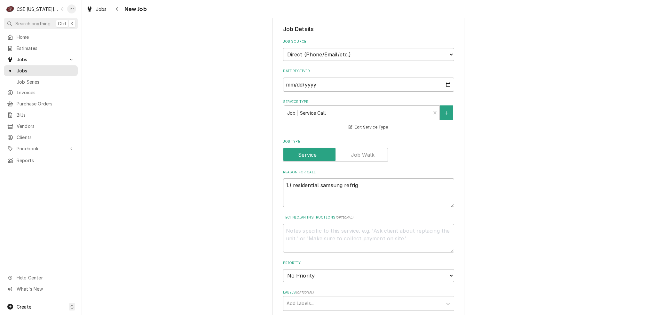
type textarea "1.) residential samsung refrige"
type textarea "x"
type textarea "1.) residential samsung refriger"
type textarea "x"
type textarea "1.) residential samsung refrigera"
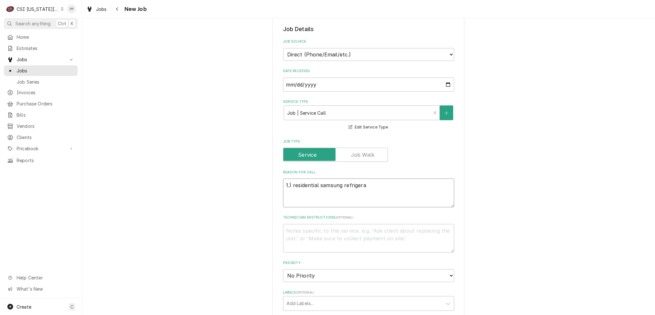
type textarea "x"
type textarea "1.) residential samsung refrigerat"
type textarea "x"
type textarea "1.) residential samsung refrigerator"
type textarea "x"
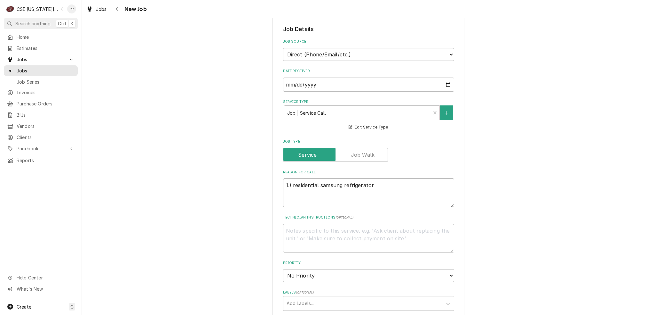
type textarea "1.) residential samsung refrigerator"
type textarea "x"
type textarea "1.) residential samsung refrigerator n"
type textarea "x"
type textarea "1.) residential samsung refrigerator no"
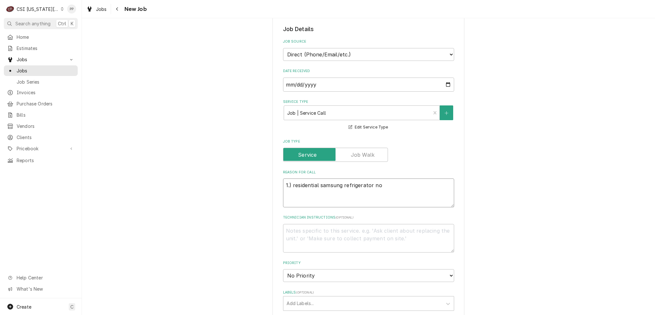
type textarea "x"
type textarea "1.) residential samsung refrigerator now"
type textarea "x"
type textarea "1.) residential samsung refrigerator now"
type textarea "x"
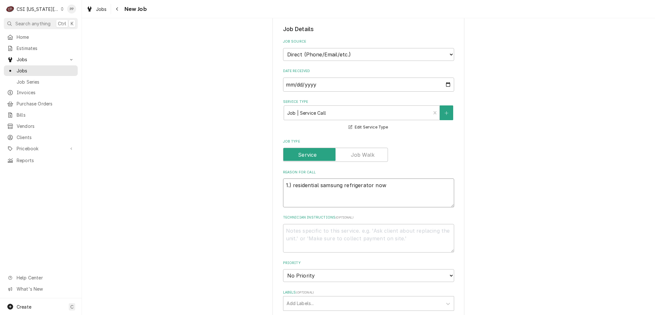
type textarea "1.) residential samsung refrigerator now t"
type textarea "x"
type textarea "1.) residential samsung refrigerator now"
type textarea "x"
type textarea "1.) residential samsung refrigerator now"
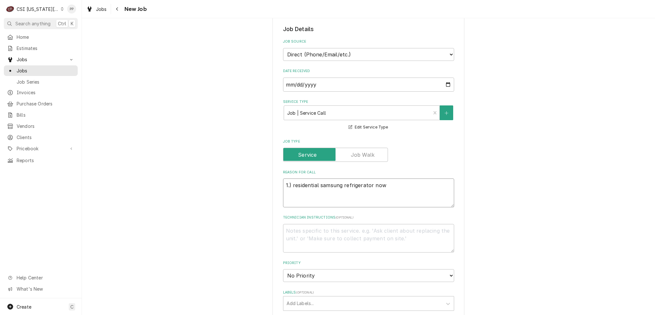
type textarea "x"
type textarea "1.) residential samsung refrigerator no"
type textarea "x"
type textarea "1.) residential samsung refrigerator not"
type textarea "x"
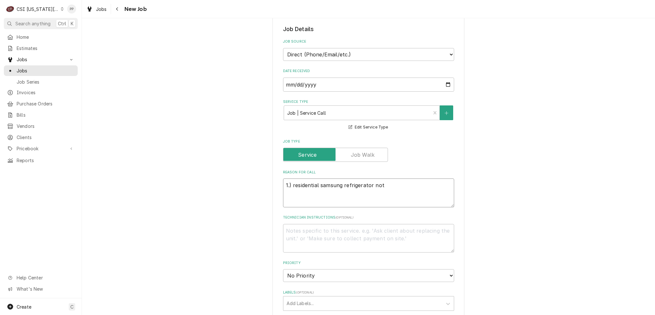
type textarea "1.) residential samsung refrigerator not"
type textarea "x"
type textarea "1.) residential samsung refrigerator not w"
type textarea "x"
type textarea "1.) residential samsung refrigerator not wo"
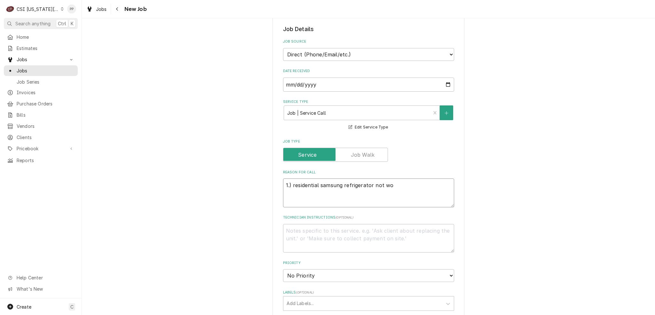
type textarea "x"
type textarea "1.) residential samsung refrigerator not wor"
type textarea "x"
type textarea "1.) residential samsung refrigerator not work"
type textarea "x"
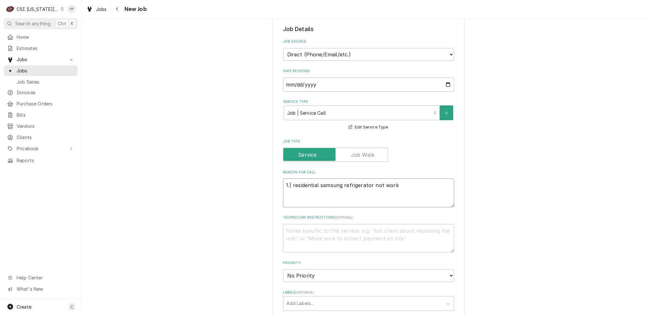
type textarea "1.) residential samsung refrigerator not worki"
type textarea "x"
type textarea "1.) residential samsung refrigerator not workin"
type textarea "x"
type textarea "1.) residential samsung refrigerator not working"
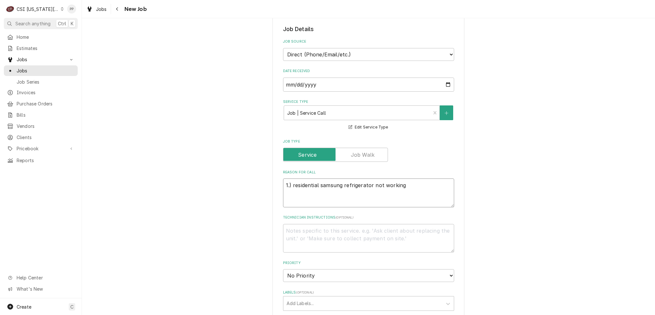
type textarea "x"
type textarea "1.) residential samsung refrigerator not working."
type textarea "x"
type textarea "1.) residential samsung refrigerator not working."
type textarea "x"
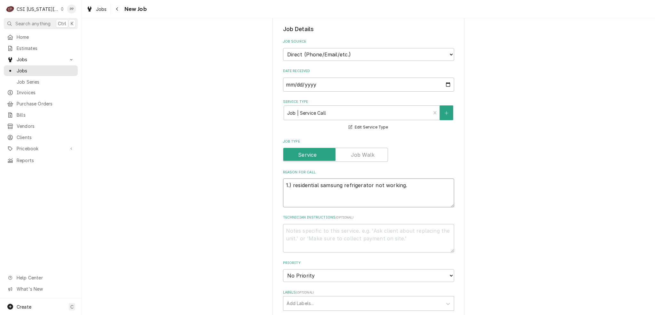
type textarea "1.) residential samsung refrigerator not working. m"
type textarea "x"
type textarea "1.) residential samsung refrigerator not working. ma"
type textarea "x"
type textarea "1.) residential samsung refrigerator not working. may"
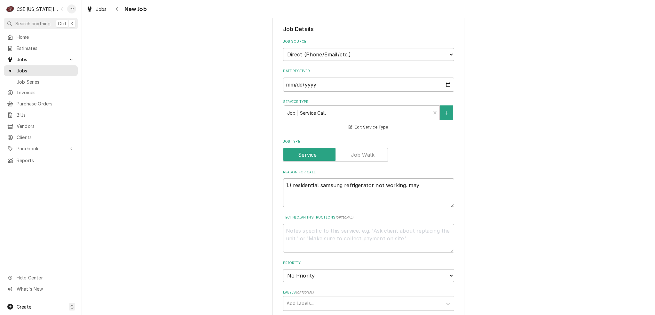
type textarea "x"
type textarea "1.) residential samsung refrigerator not working. may"
type textarea "x"
type textarea "1.) residential samsung refrigerator not working. may b"
type textarea "x"
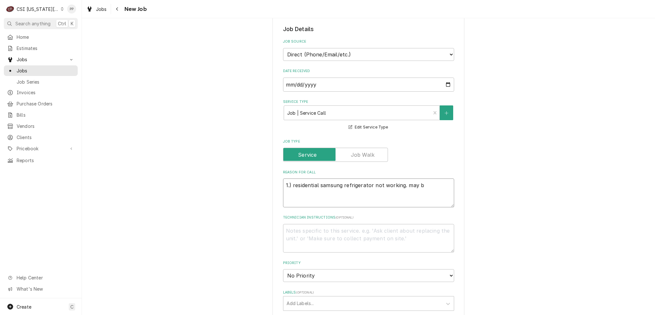
type textarea "1.) residential samsung refrigerator not working. may be"
type textarea "x"
type textarea "1.) residential samsung refrigerator not working. may be"
type textarea "x"
type textarea "1.) residential samsung refrigerator not working. may be a"
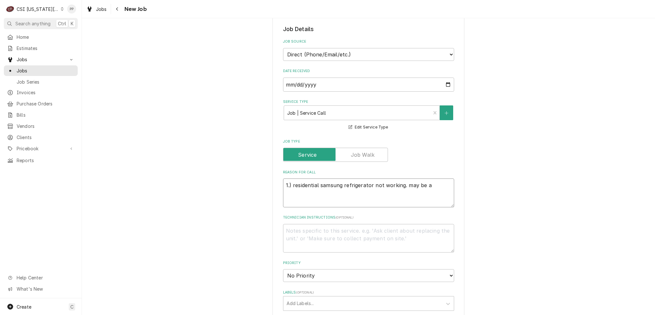
type textarea "x"
type textarea "1.) residential samsung refrigerator not working. may be a"
type textarea "x"
type textarea "1.) residential samsung refrigerator not working. may be a t"
type textarea "x"
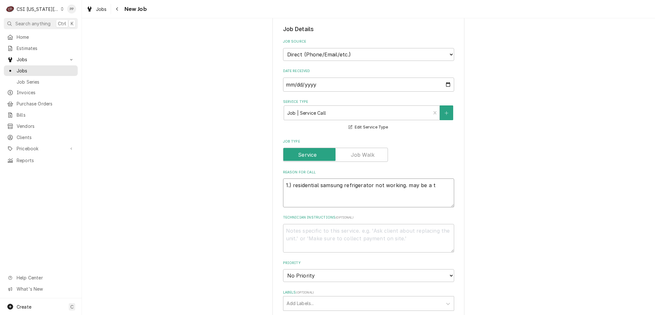
type textarea "1.) residential samsung refrigerator not working. may be a th"
type textarea "x"
type textarea "1.) residential samsung refrigerator not working. may be a thr"
type textarea "x"
type textarea "1.) residential samsung refrigerator not working. may be a thro"
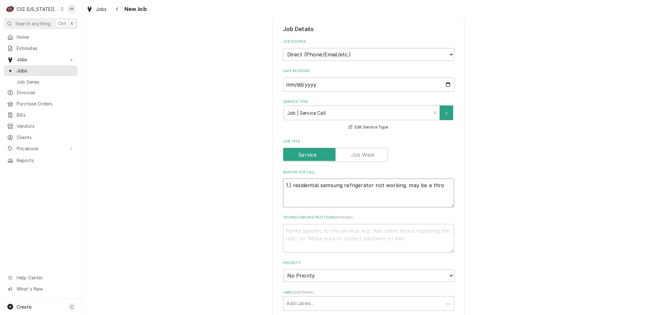
type textarea "x"
type textarea "1.) residential samsung refrigerator not working. may be a throw"
type textarea "x"
type textarea "1.) residential samsung refrigerator not working. may be a throw"
type textarea "x"
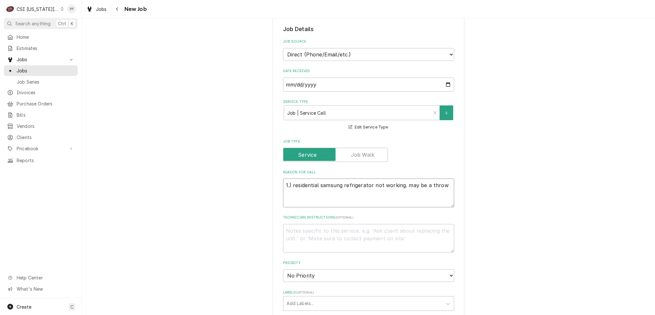
type textarea "1.) residential samsung refrigerator not working. may be a throw a"
type textarea "x"
type textarea "1.) residential samsung refrigerator not working. may be a throw aw"
type textarea "x"
type textarea "1.) residential samsung refrigerator not working. may be a throw awa"
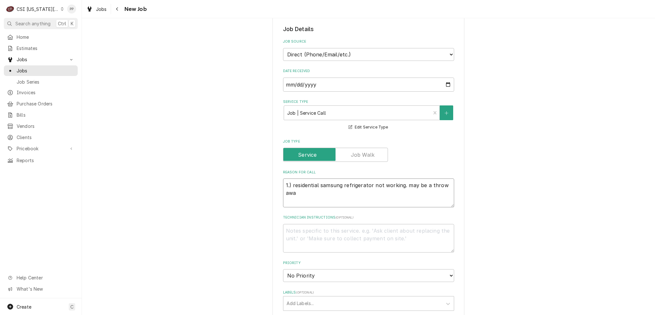
type textarea "x"
type textarea "1.) residential samsung refrigerator not working. may be a throw away"
type textarea "x"
type textarea "1.) residential samsung refrigerator not working. may be a throw away"
type textarea "x"
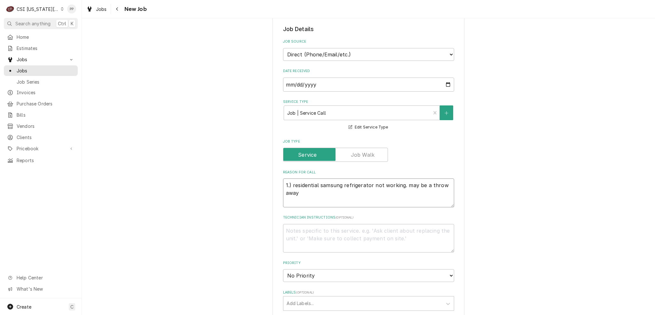
type textarea "1.) residential samsung refrigerator not working. may be a throw away b"
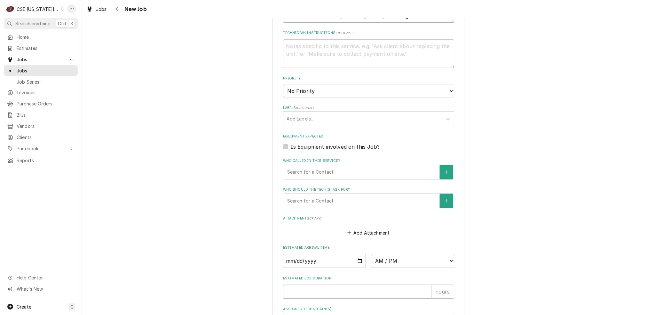
scroll to position [352, 0]
click at [308, 118] on div "Labels" at bounding box center [363, 118] width 153 height 12
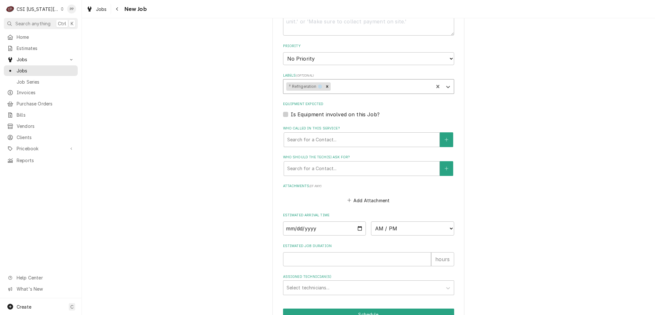
scroll to position [416, 0]
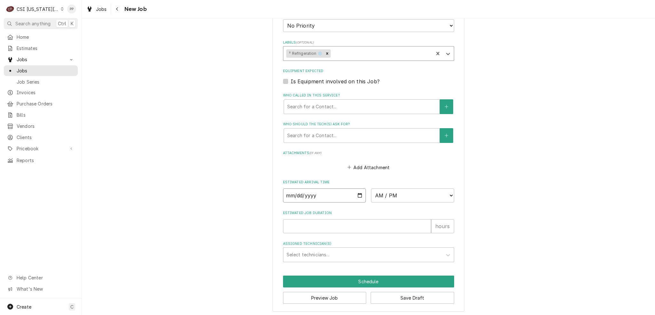
click at [354, 194] on input "Date" at bounding box center [324, 195] width 83 height 14
click at [334, 227] on input "Estimated Job Duration" at bounding box center [357, 226] width 148 height 14
click at [402, 296] on button "Save Draft" at bounding box center [413, 297] width 84 height 12
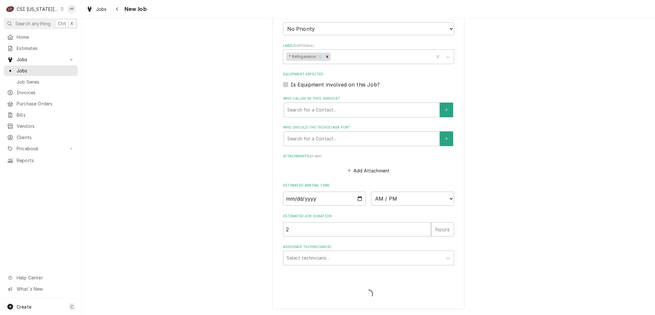
scroll to position [410, 0]
